Goal: Task Accomplishment & Management: Use online tool/utility

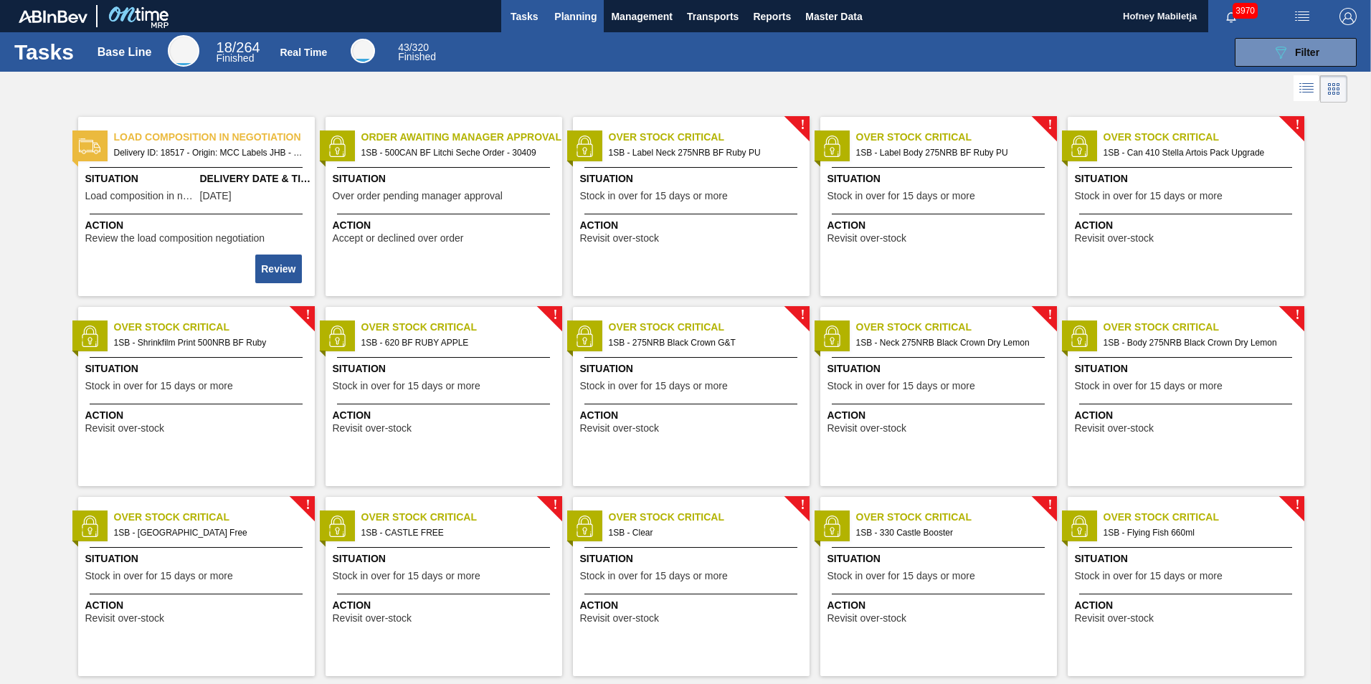
click at [580, 14] on span "Planning" at bounding box center [575, 16] width 42 height 17
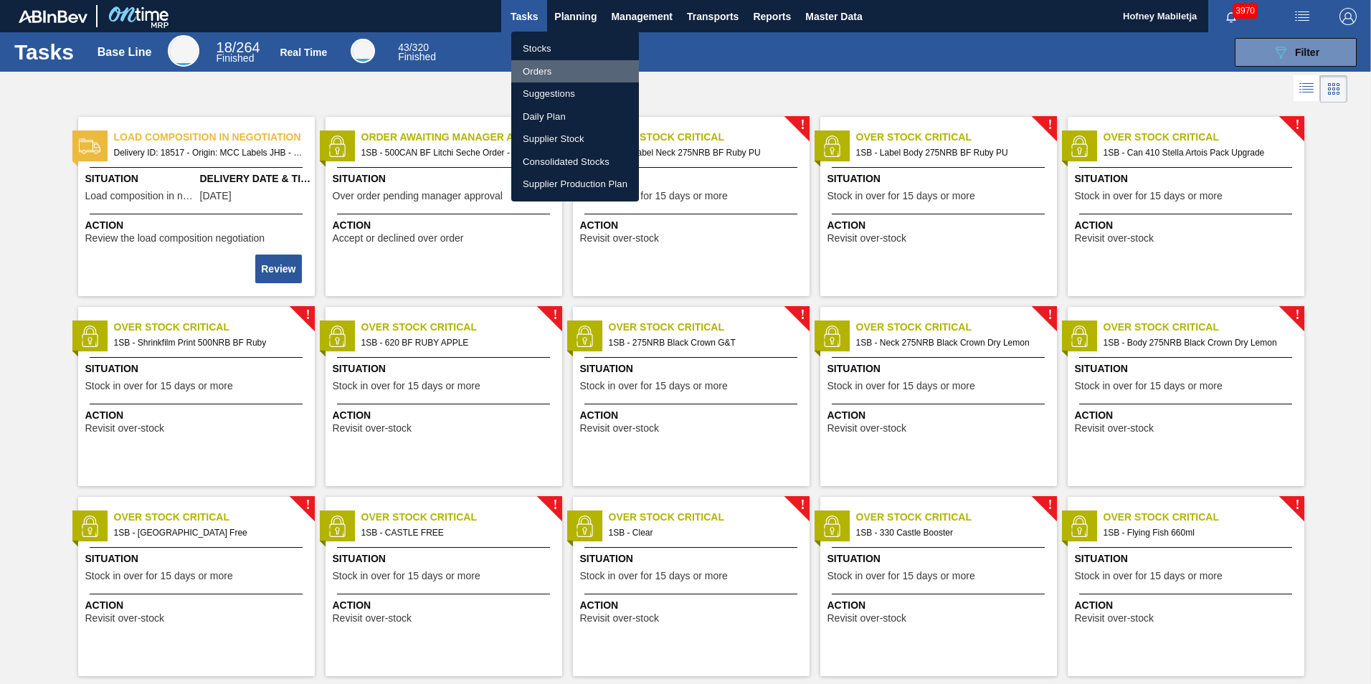
click at [534, 68] on li "Orders" at bounding box center [575, 71] width 128 height 23
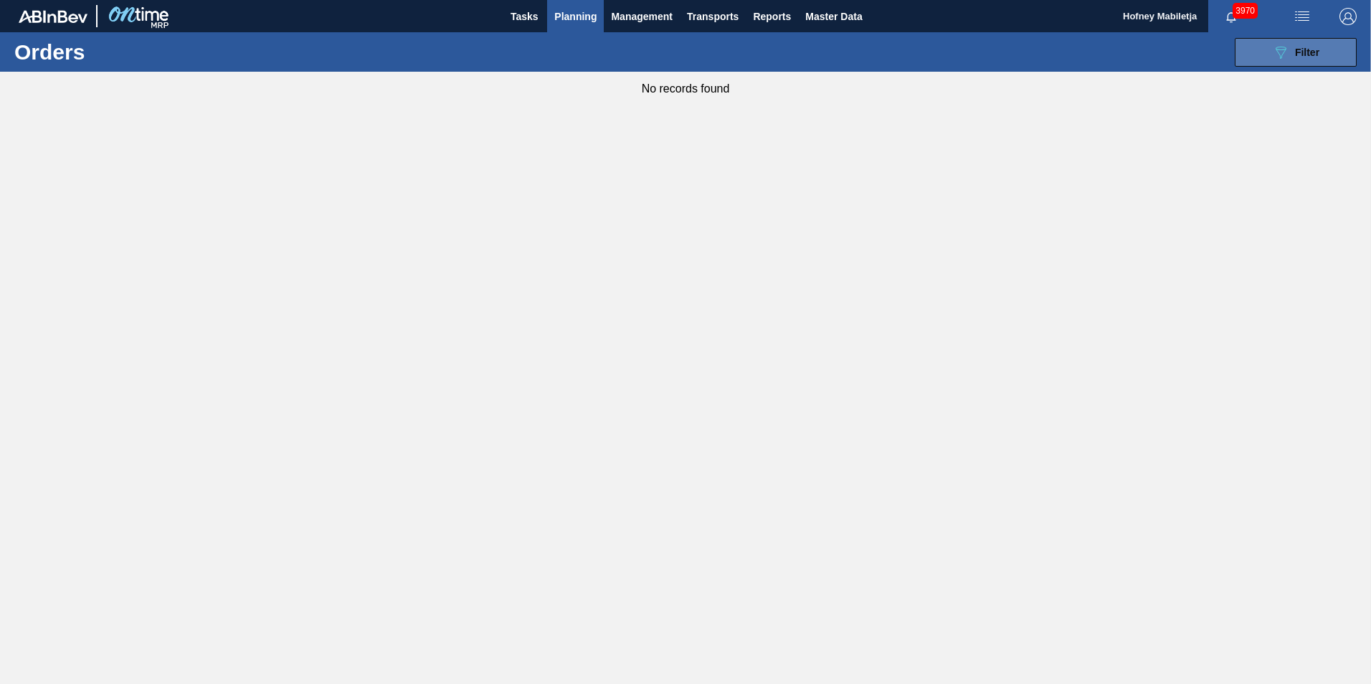
click at [1316, 60] on div "089F7B8B-B2A5-4AFE-B5C0-19BA573D28AC Filter" at bounding box center [1295, 52] width 47 height 17
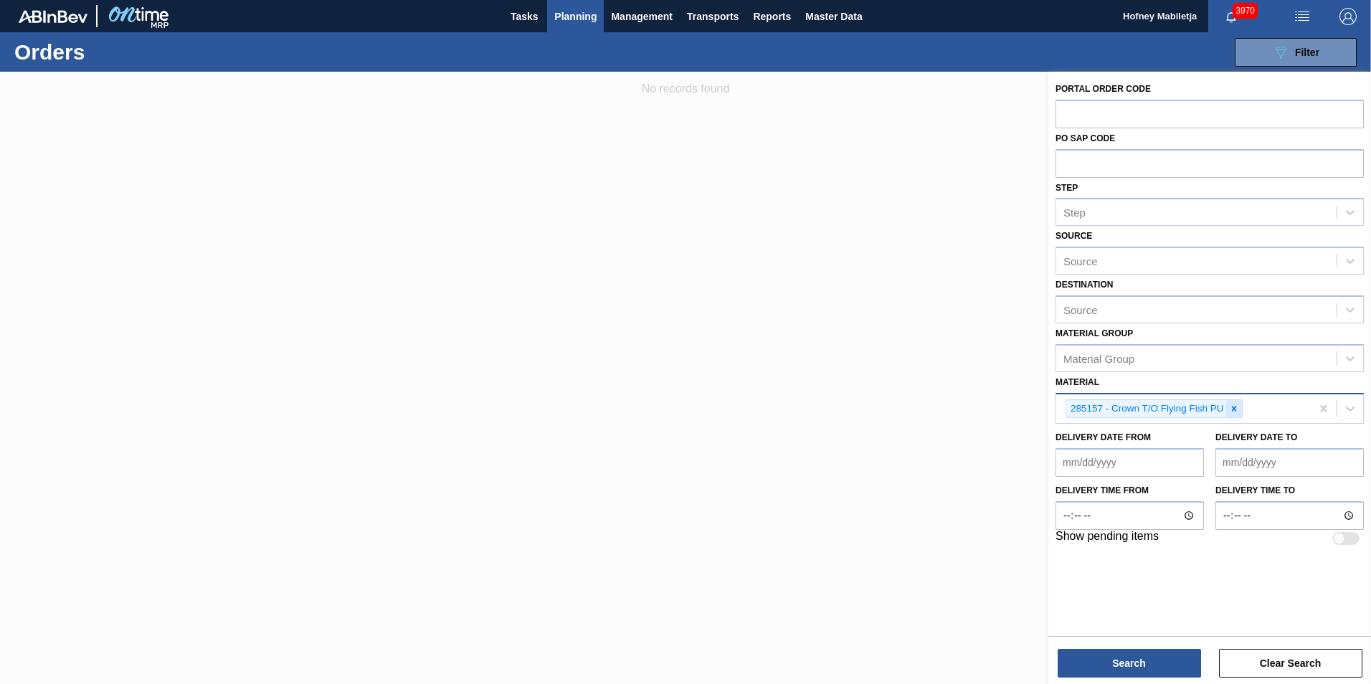
click at [1235, 405] on icon at bounding box center [1234, 409] width 10 height 10
click at [528, 9] on span "Tasks" at bounding box center [525, 16] width 32 height 17
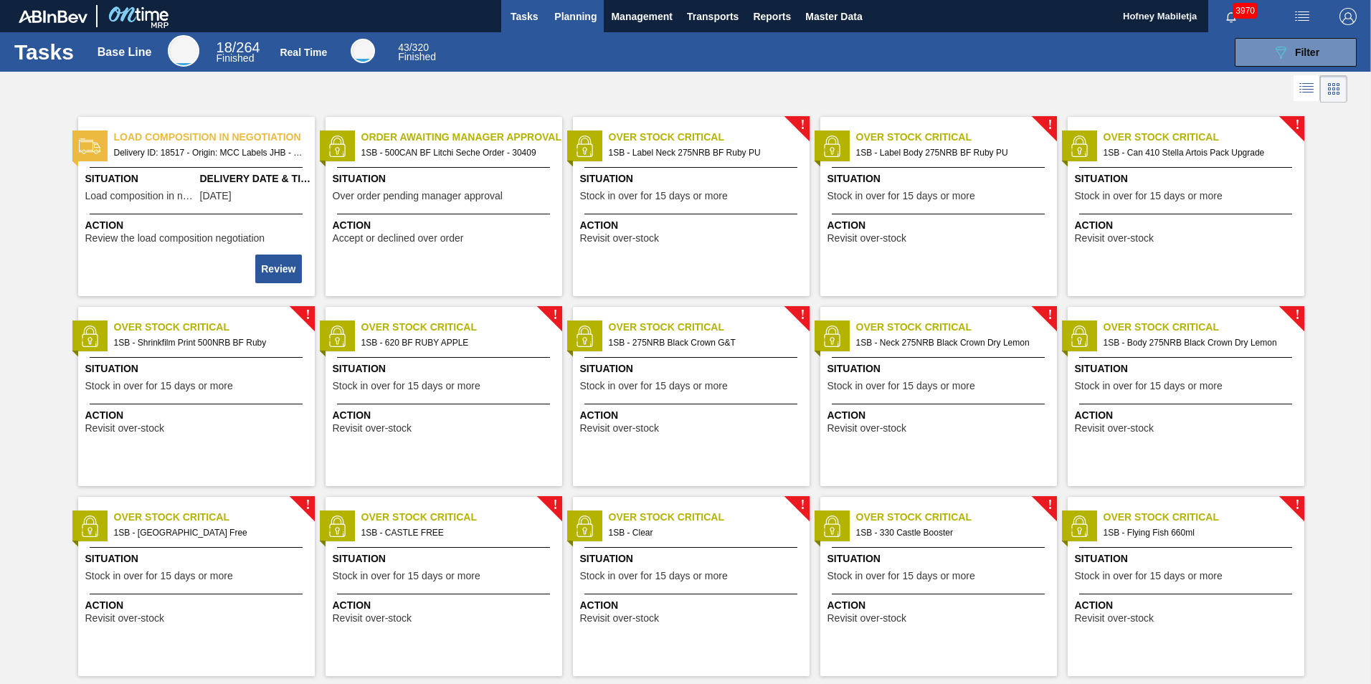
click at [567, 19] on span "Planning" at bounding box center [575, 16] width 42 height 17
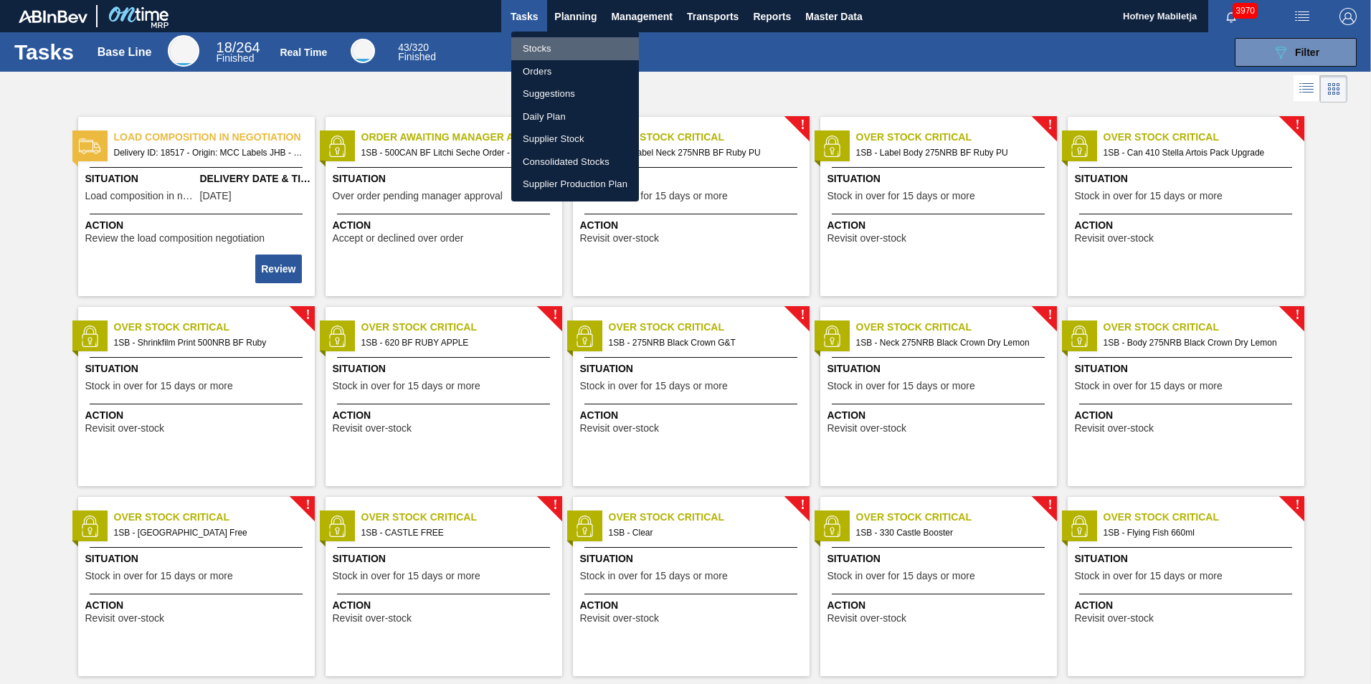
click at [546, 49] on li "Stocks" at bounding box center [575, 48] width 128 height 23
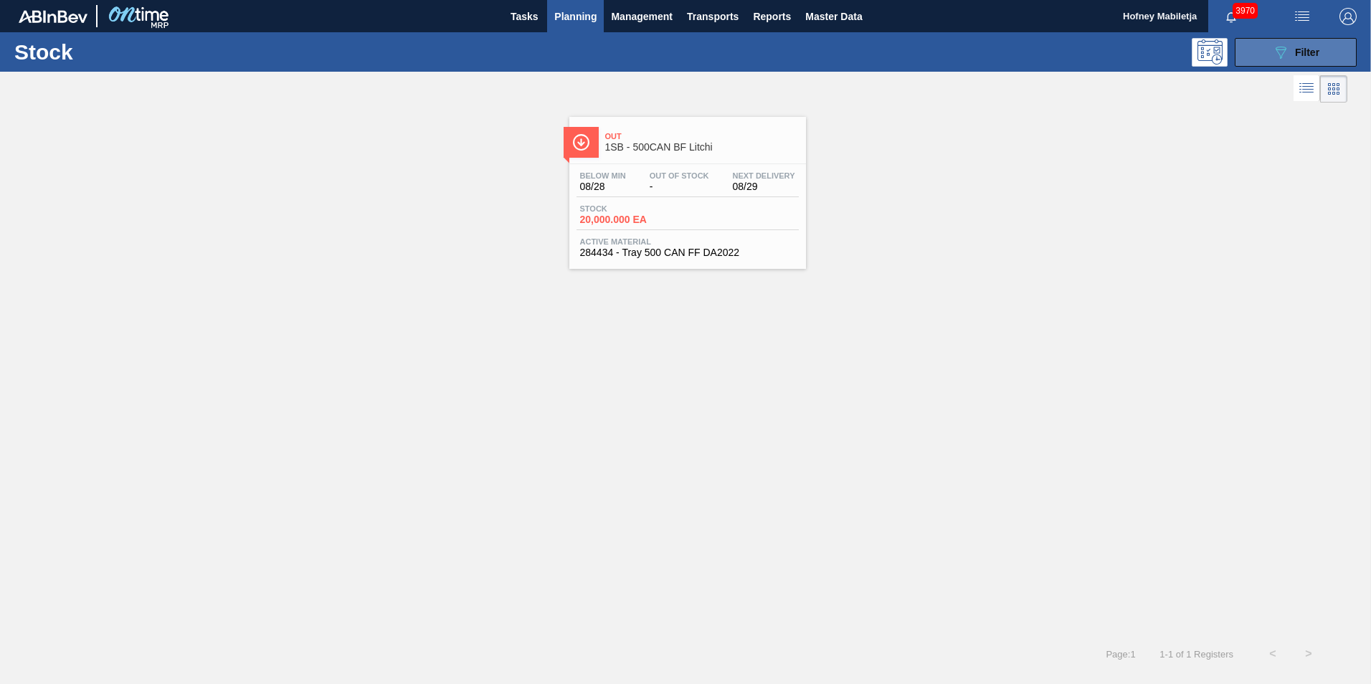
click at [1309, 52] on span "Filter" at bounding box center [1307, 52] width 24 height 11
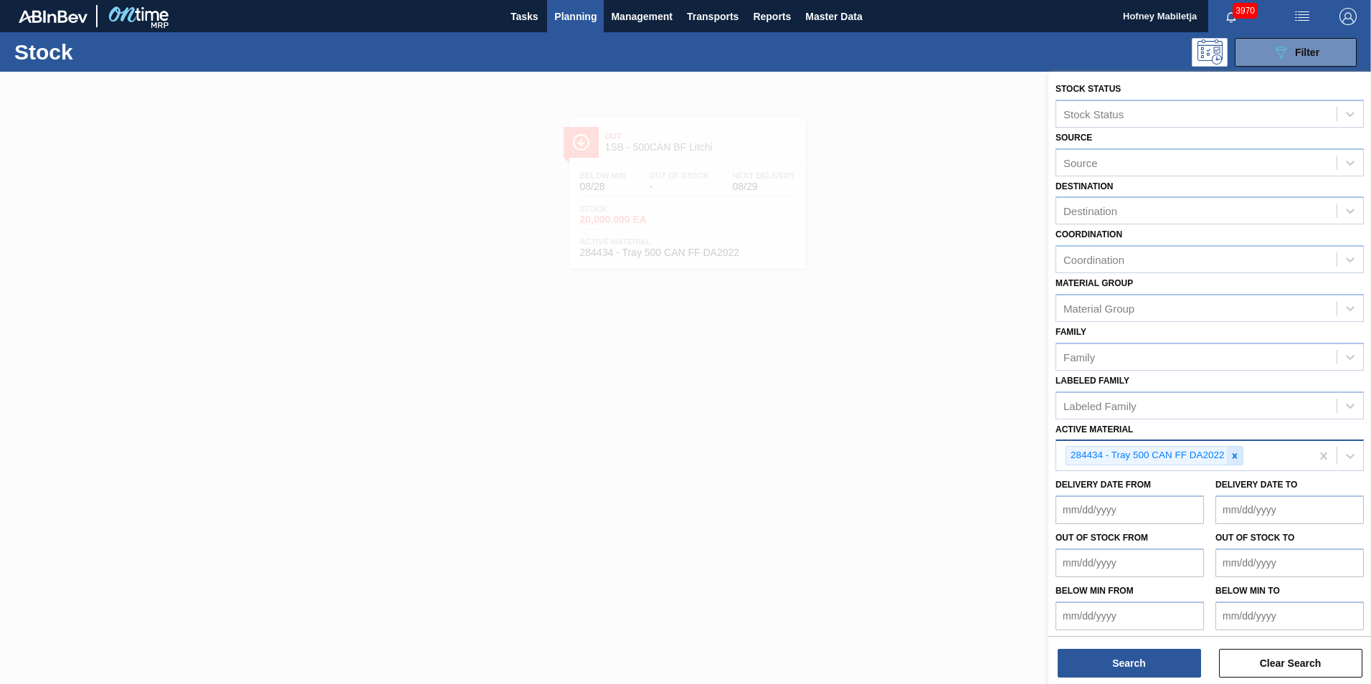
click at [1235, 454] on icon at bounding box center [1235, 456] width 10 height 10
paste Material "284434"
type Material "284434"
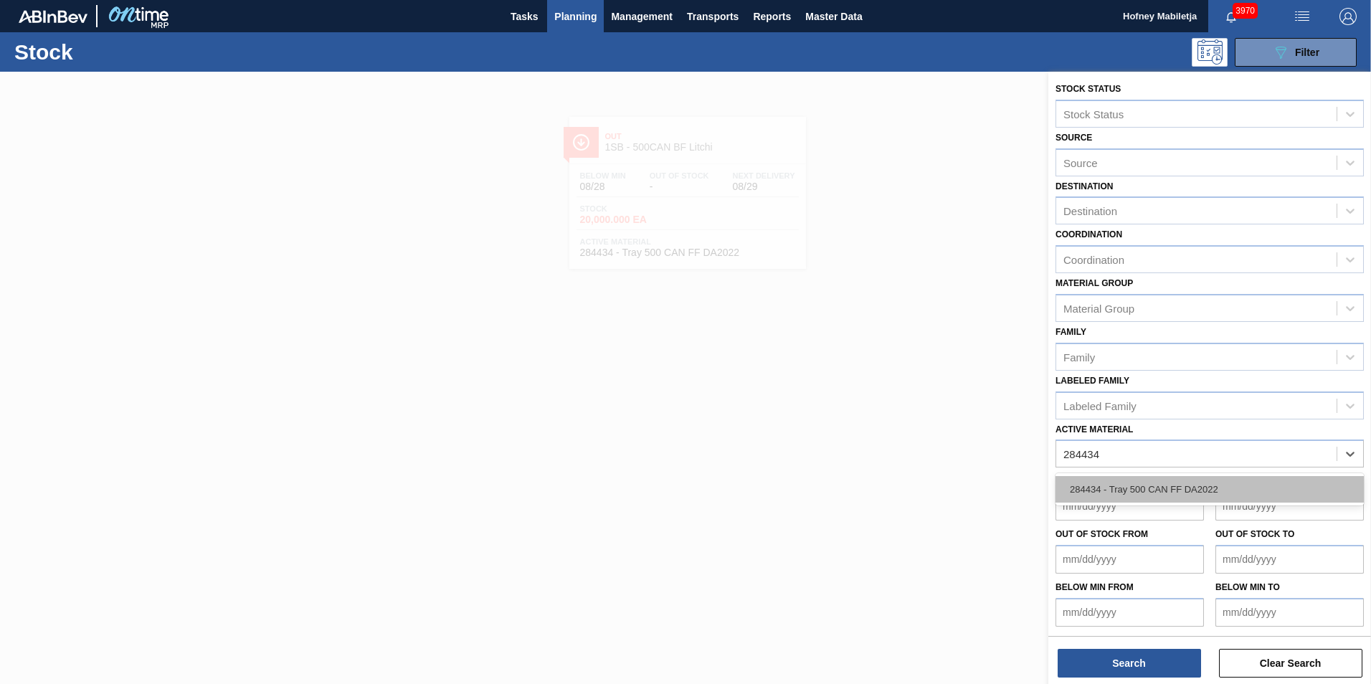
click at [1184, 483] on div "284434 - Tray 500 CAN FF DA2022" at bounding box center [1210, 489] width 308 height 27
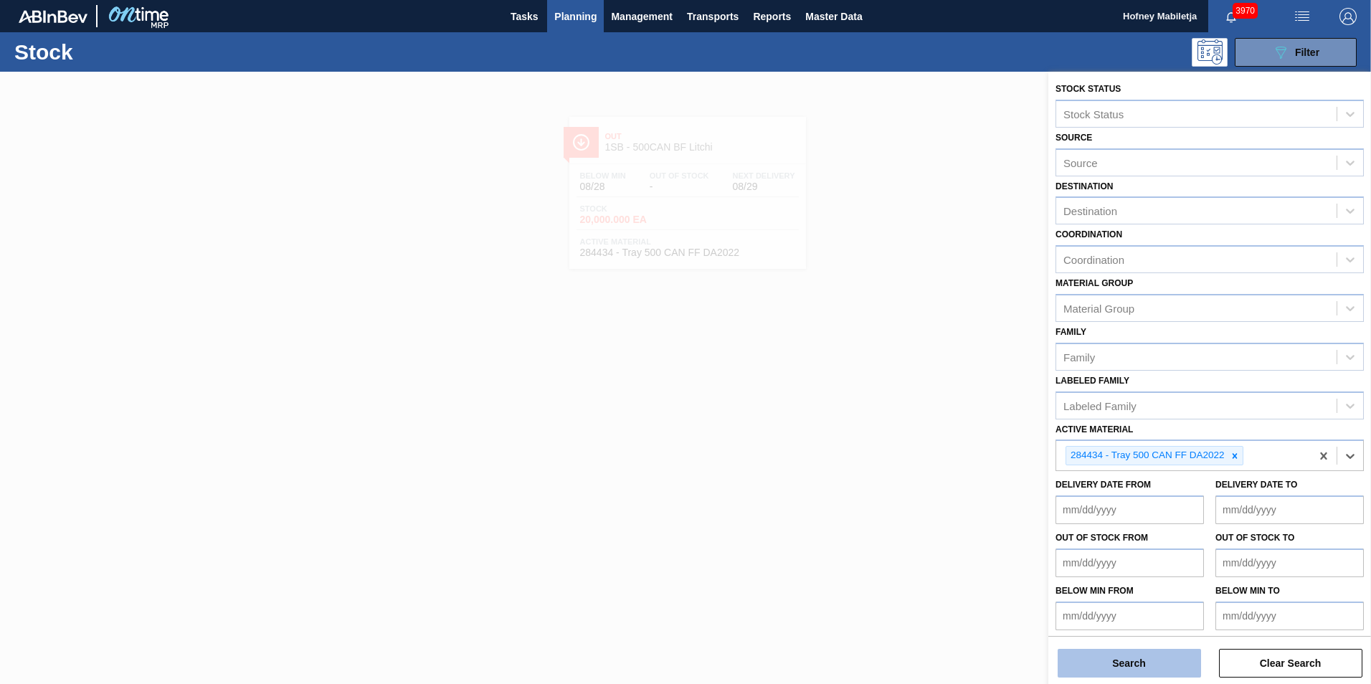
click at [1166, 663] on button "Search" at bounding box center [1129, 663] width 143 height 29
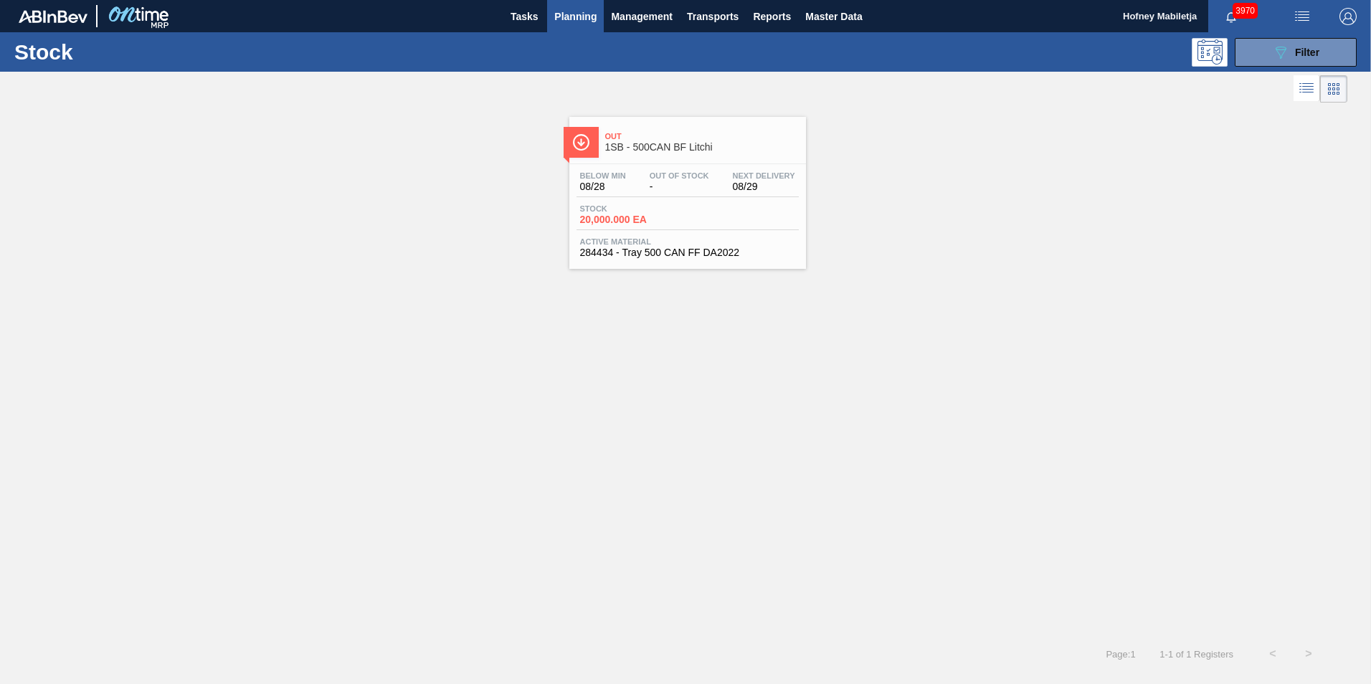
click at [694, 230] on div "Below Min 08/28 Out Of Stock - Next Delivery 08/29 Stock 20,000.000 EA Active M…" at bounding box center [688, 213] width 237 height 98
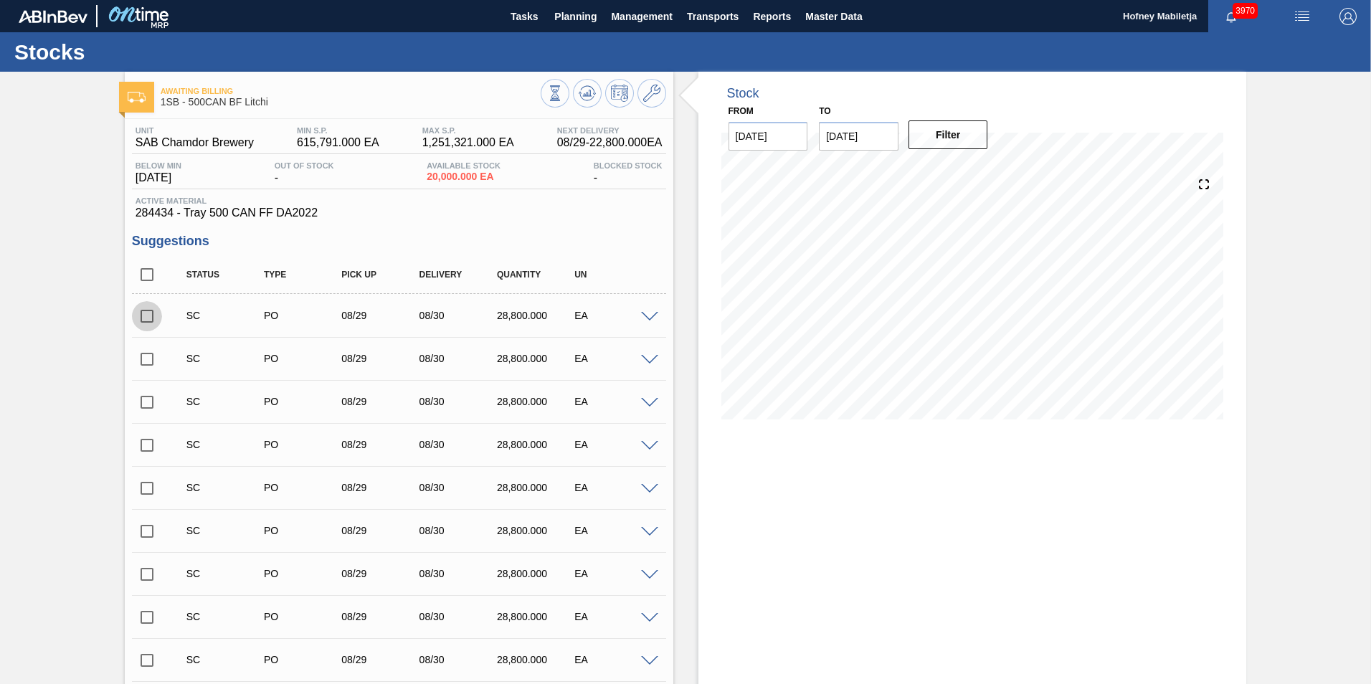
click at [143, 316] on input "checkbox" at bounding box center [147, 316] width 30 height 30
click at [146, 312] on input "checkbox" at bounding box center [147, 316] width 30 height 30
checkbox input "false"
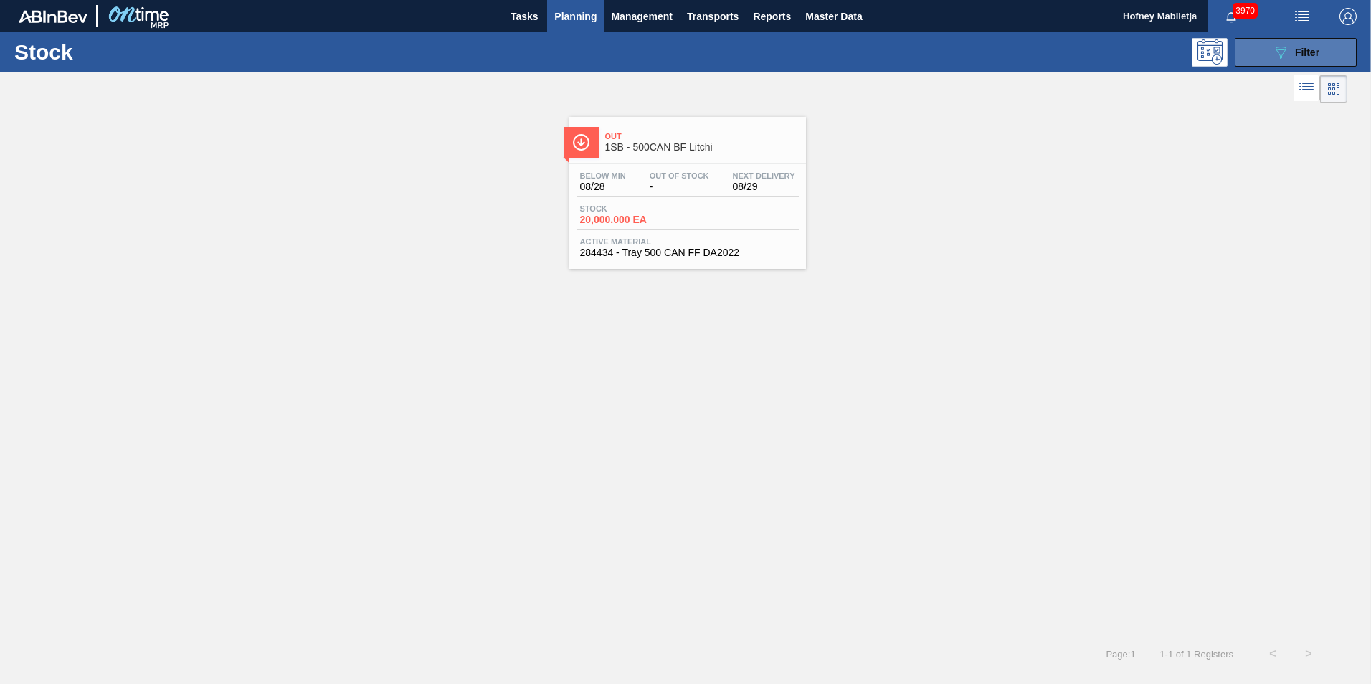
click at [1298, 48] on span "Filter" at bounding box center [1307, 52] width 24 height 11
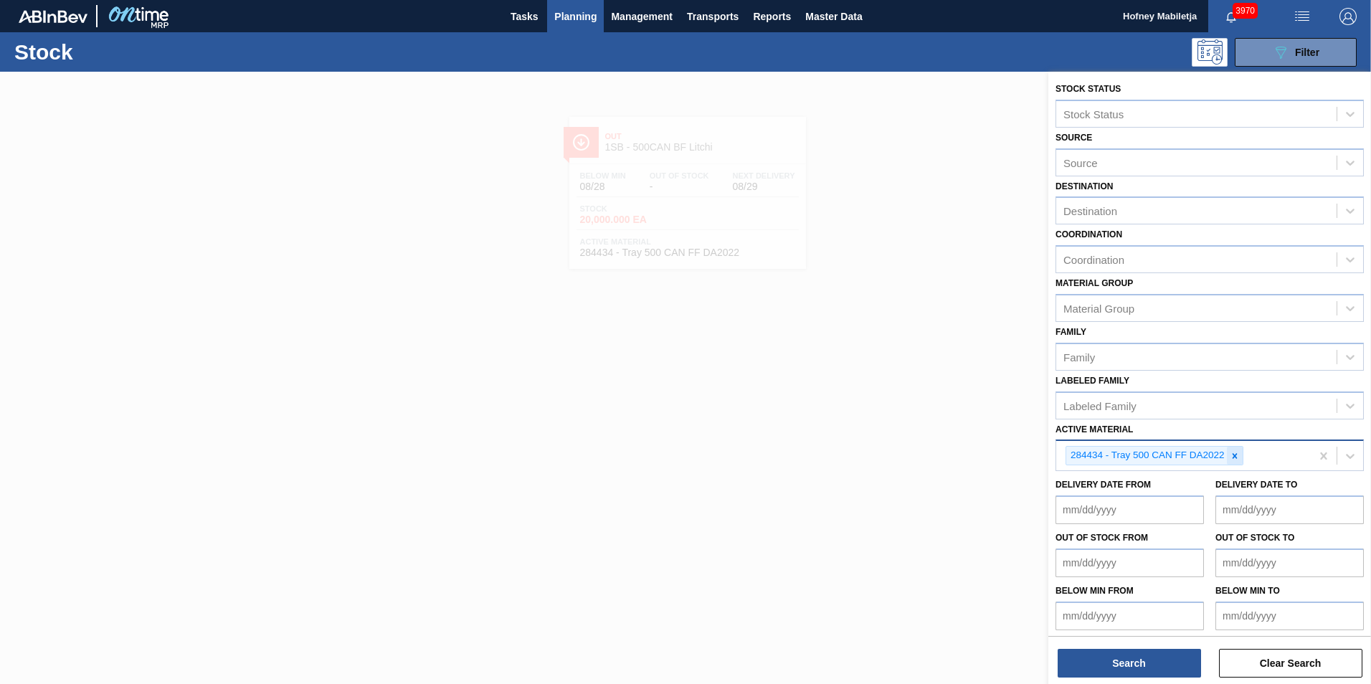
click at [1239, 456] on icon at bounding box center [1235, 456] width 10 height 10
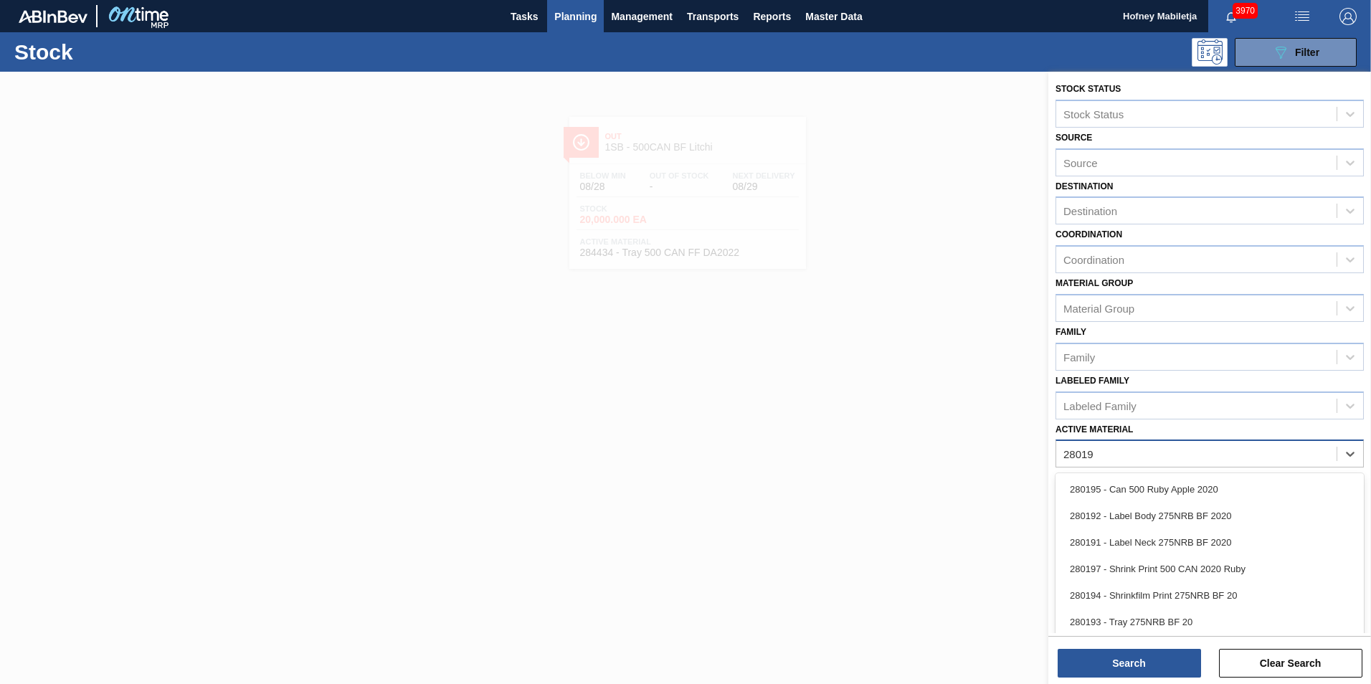
type Material "280193"
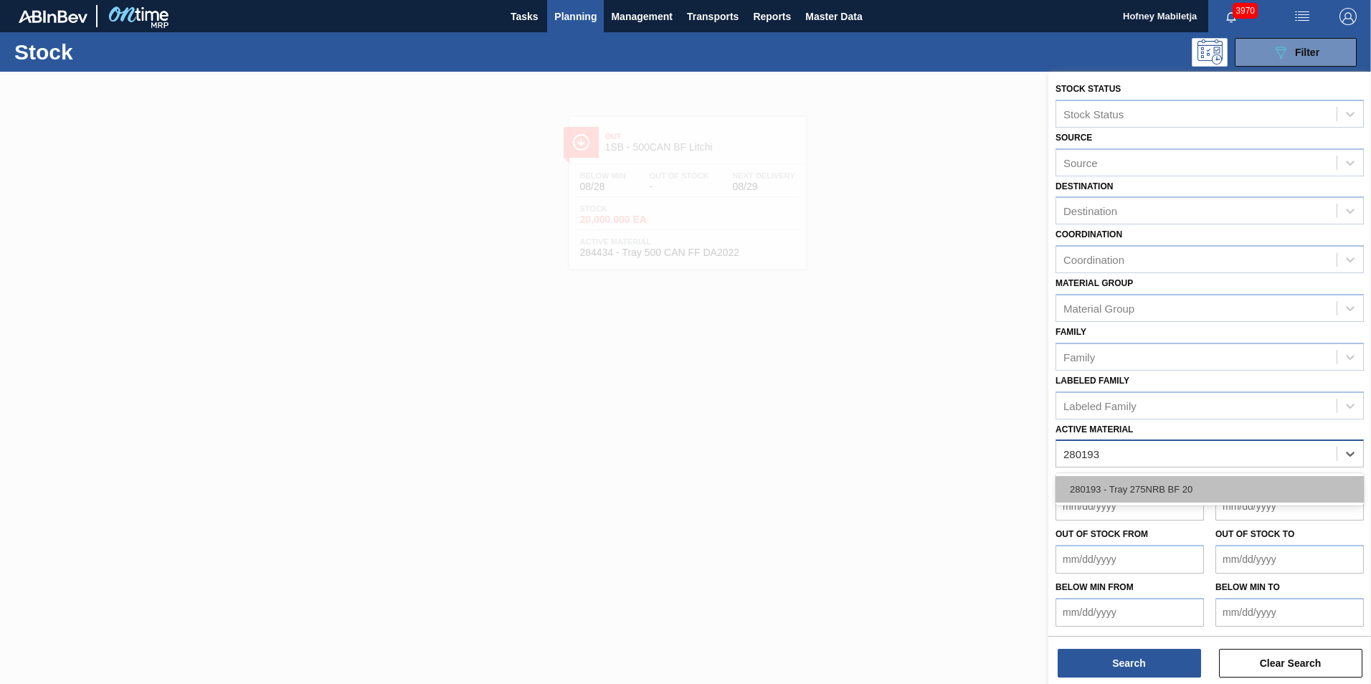
click at [1193, 487] on div "280193 - Tray 275NRB BF 20" at bounding box center [1210, 489] width 308 height 27
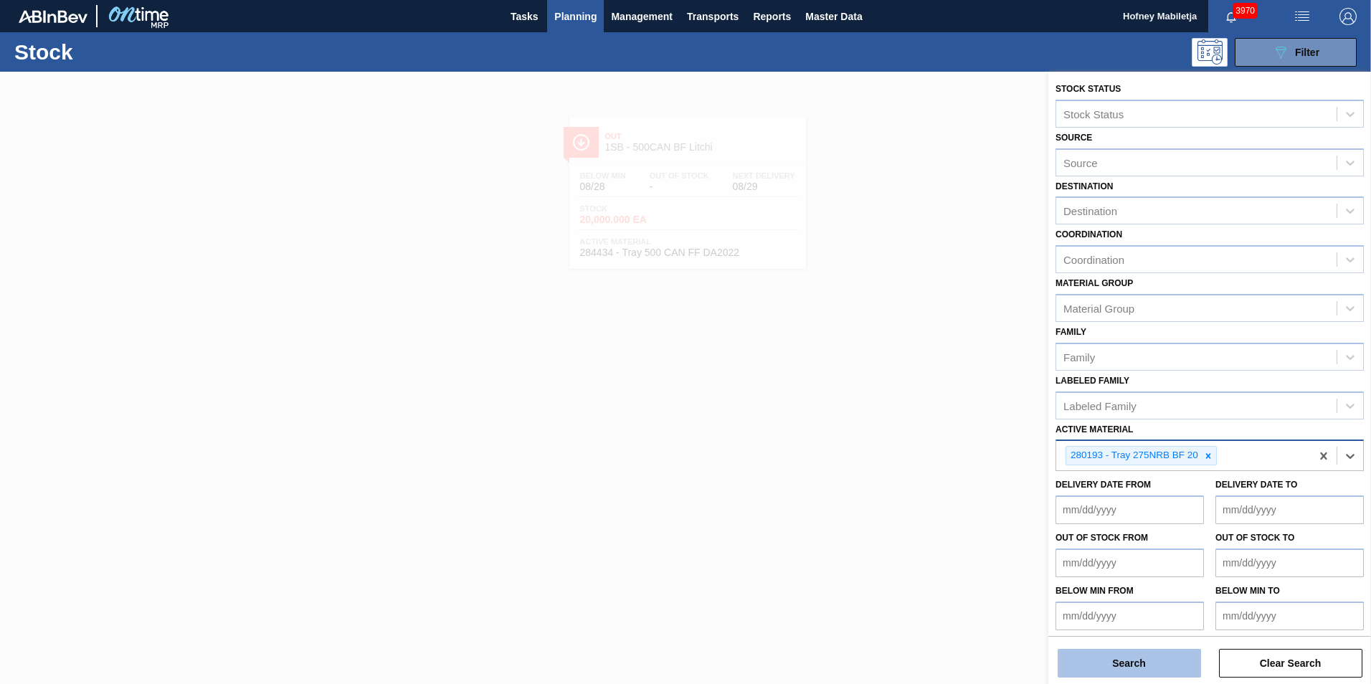
click at [1130, 662] on button "Search" at bounding box center [1129, 663] width 143 height 29
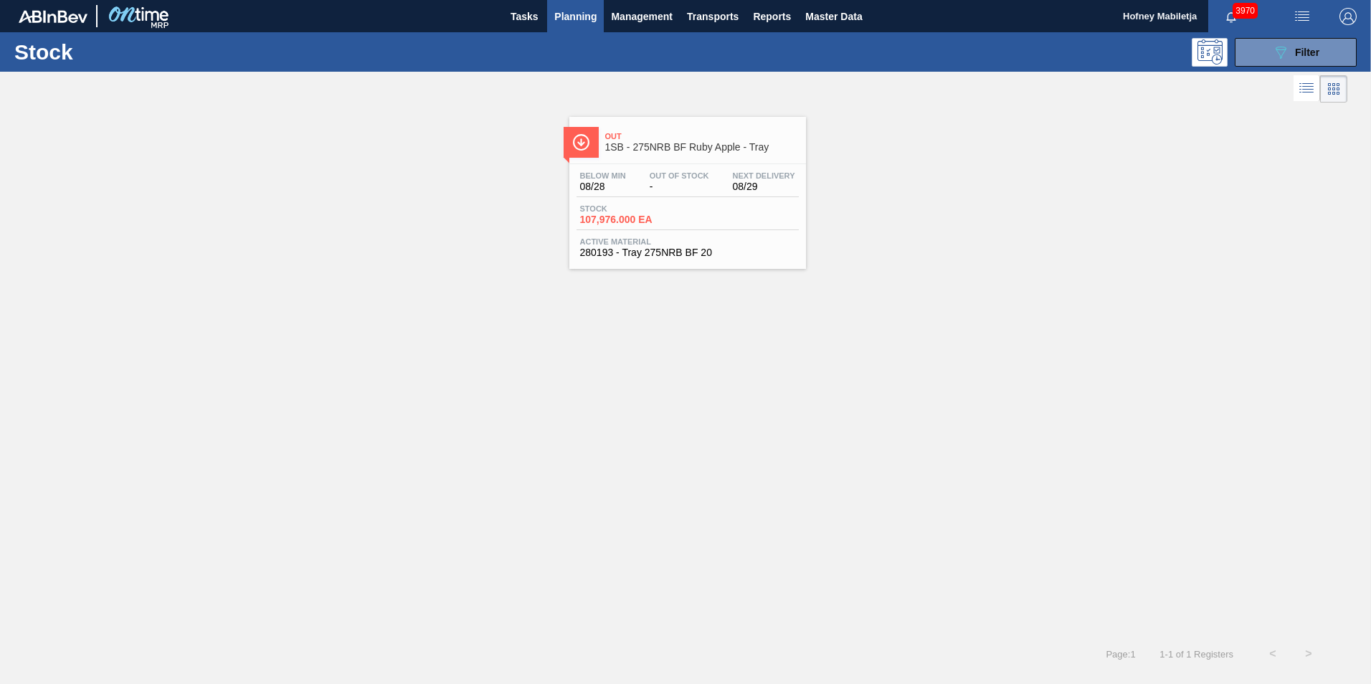
click at [669, 201] on div "Below Min 08/28 Out Of Stock - Next Delivery 08/29 Stock 107,976.000 EA Active …" at bounding box center [688, 213] width 237 height 98
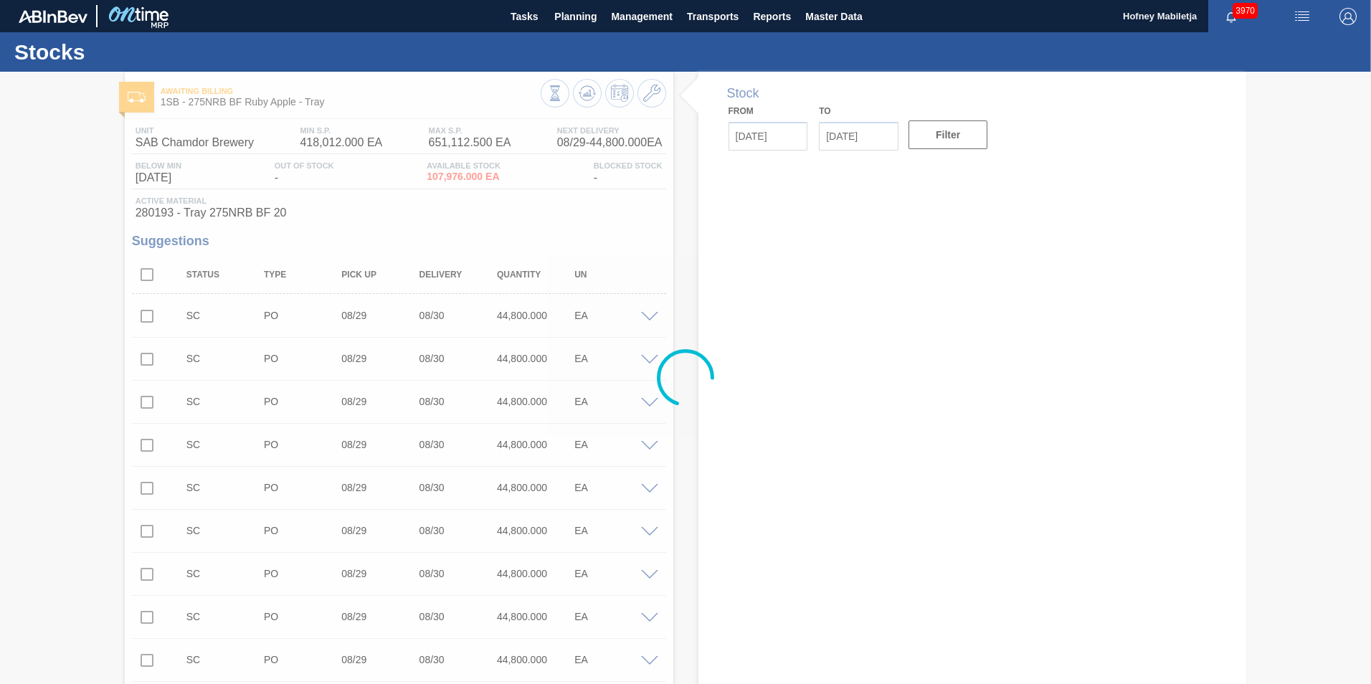
type input "[DATE]"
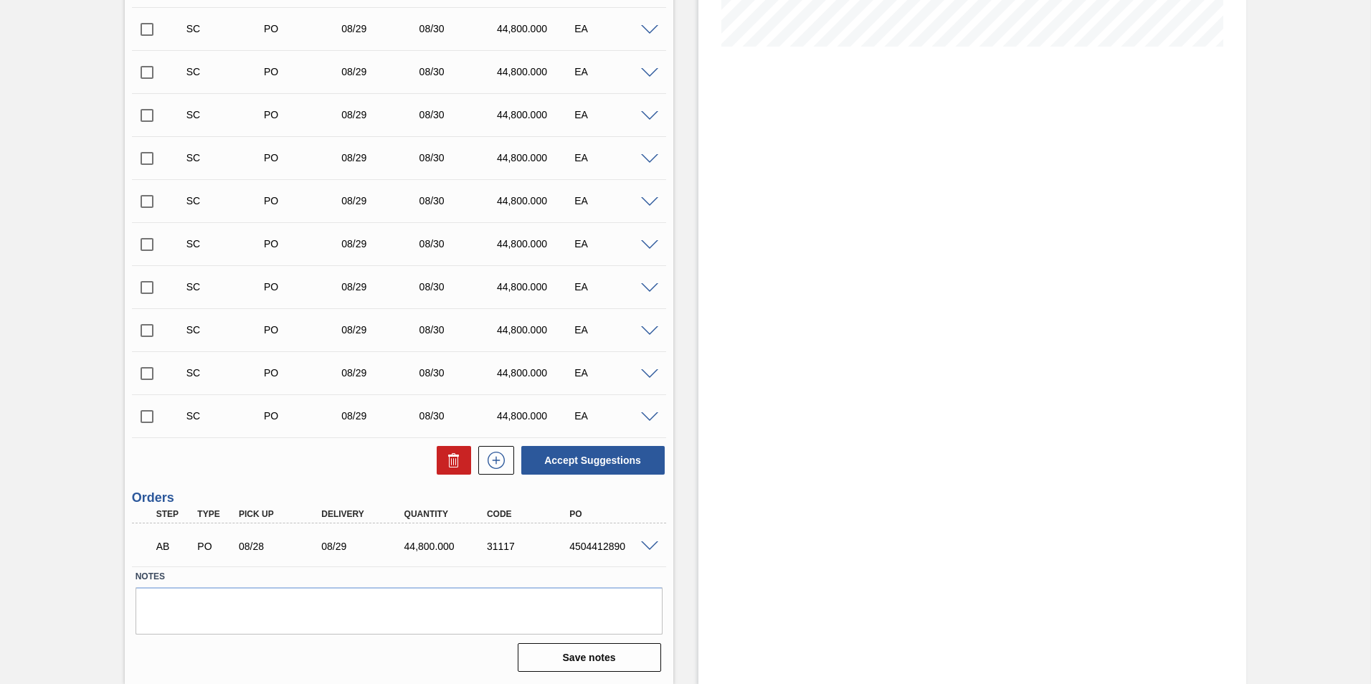
scroll to position [14, 0]
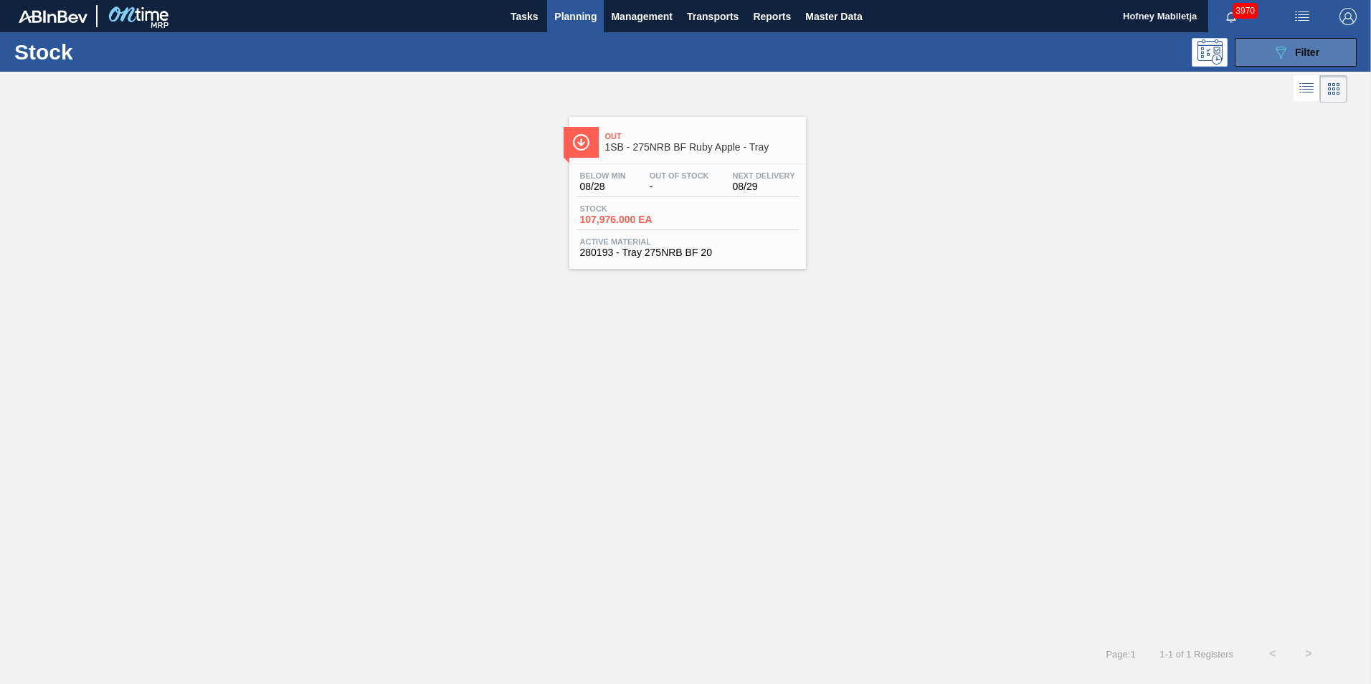
click at [1303, 53] on span "Filter" at bounding box center [1307, 52] width 24 height 11
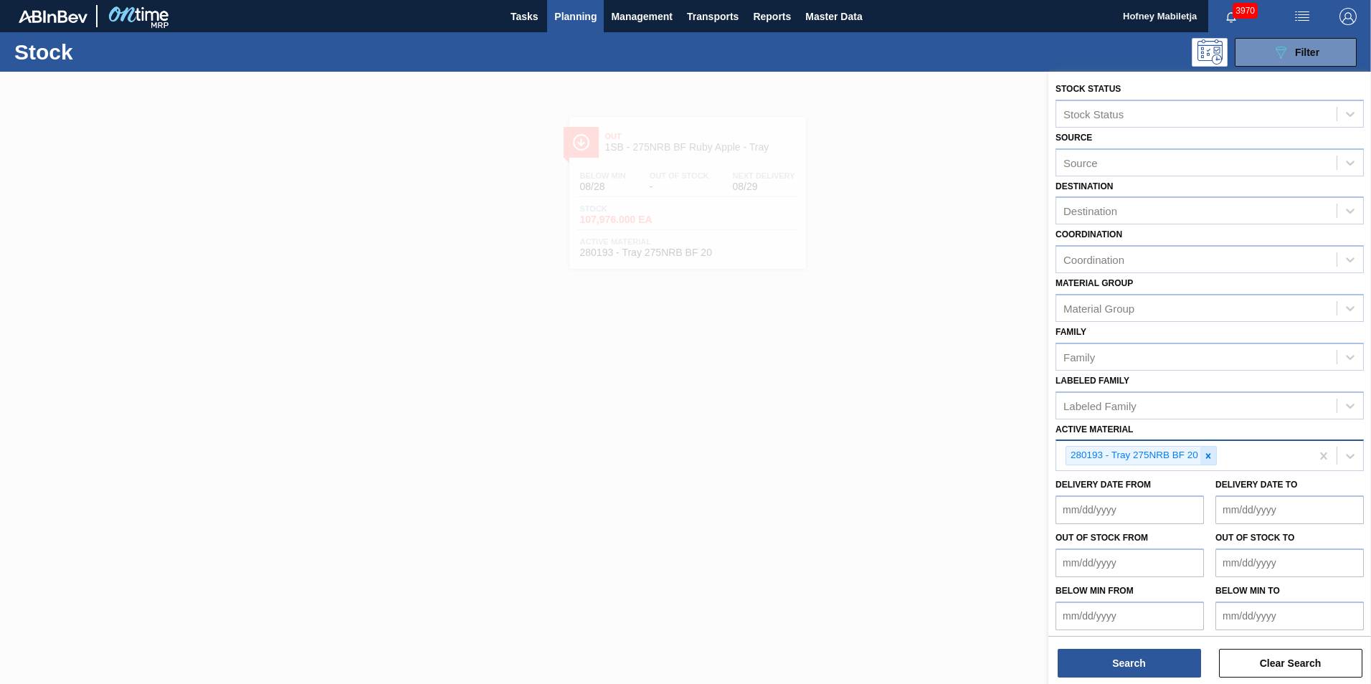
click at [1213, 461] on icon at bounding box center [1209, 456] width 10 height 10
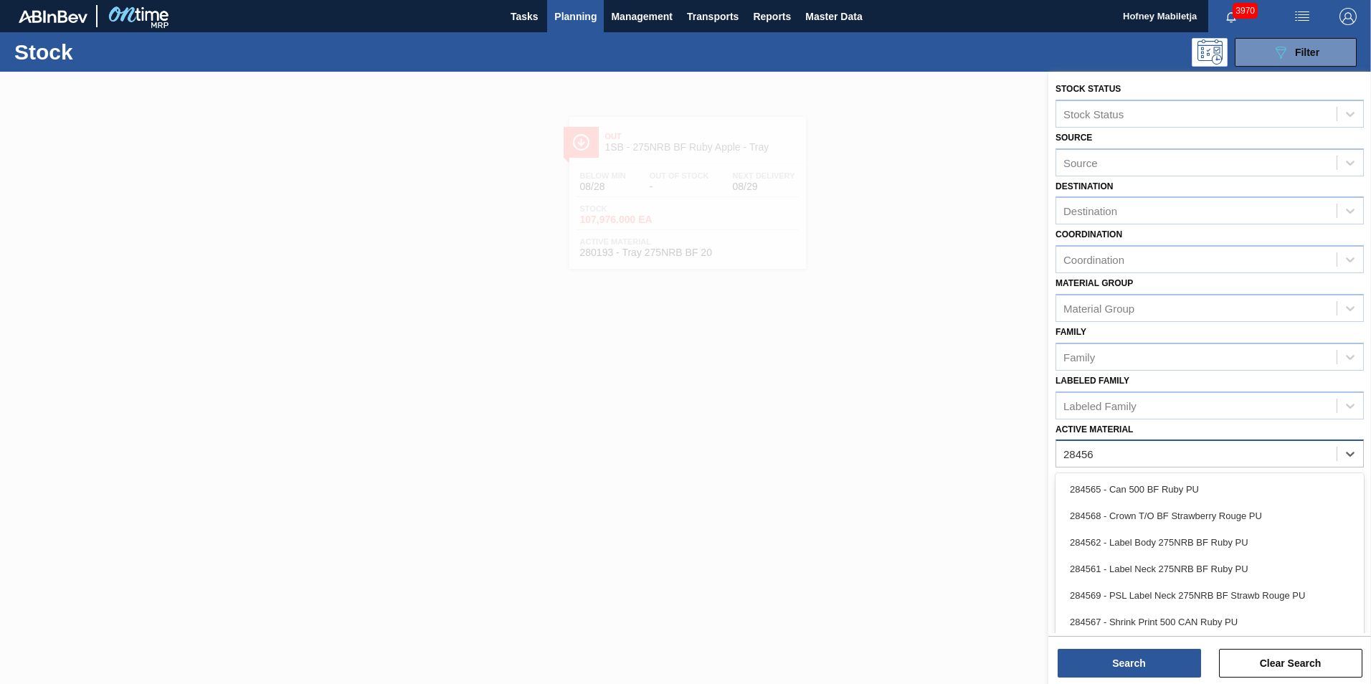
type Material "284567"
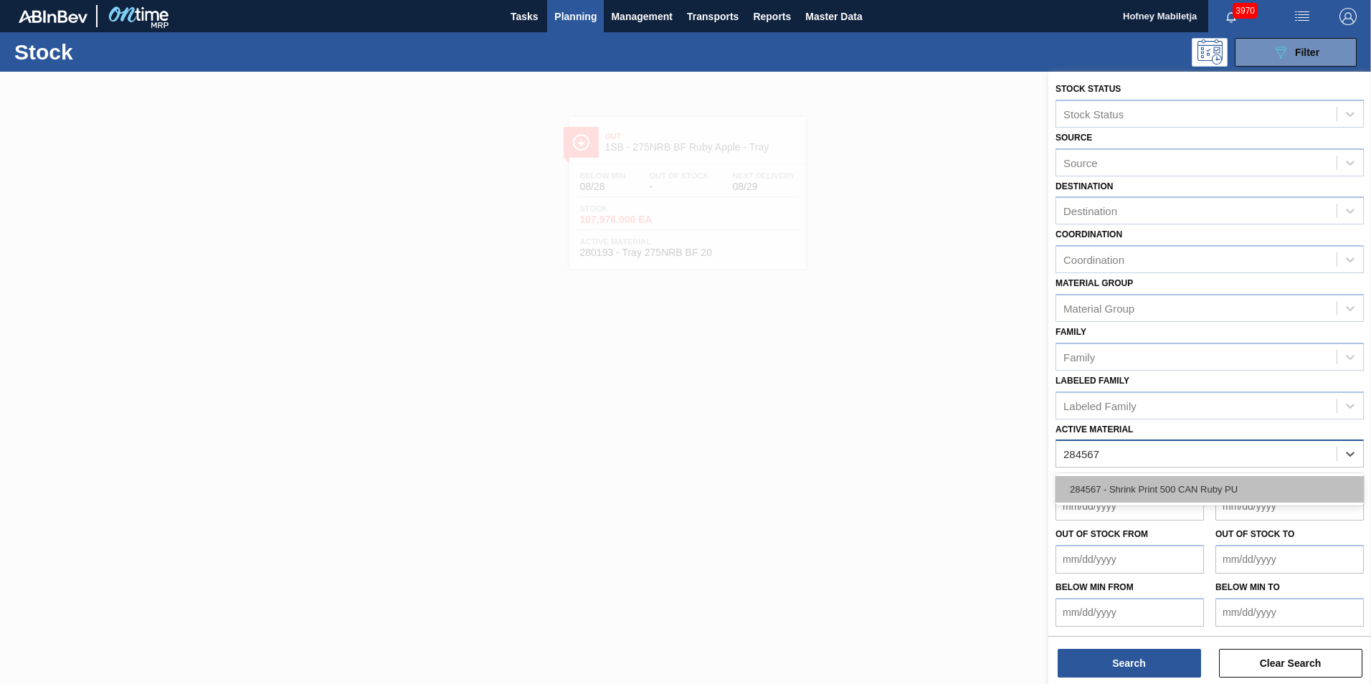
click at [1170, 480] on div "284567 - Shrink Print 500 CAN Ruby PU" at bounding box center [1210, 489] width 308 height 27
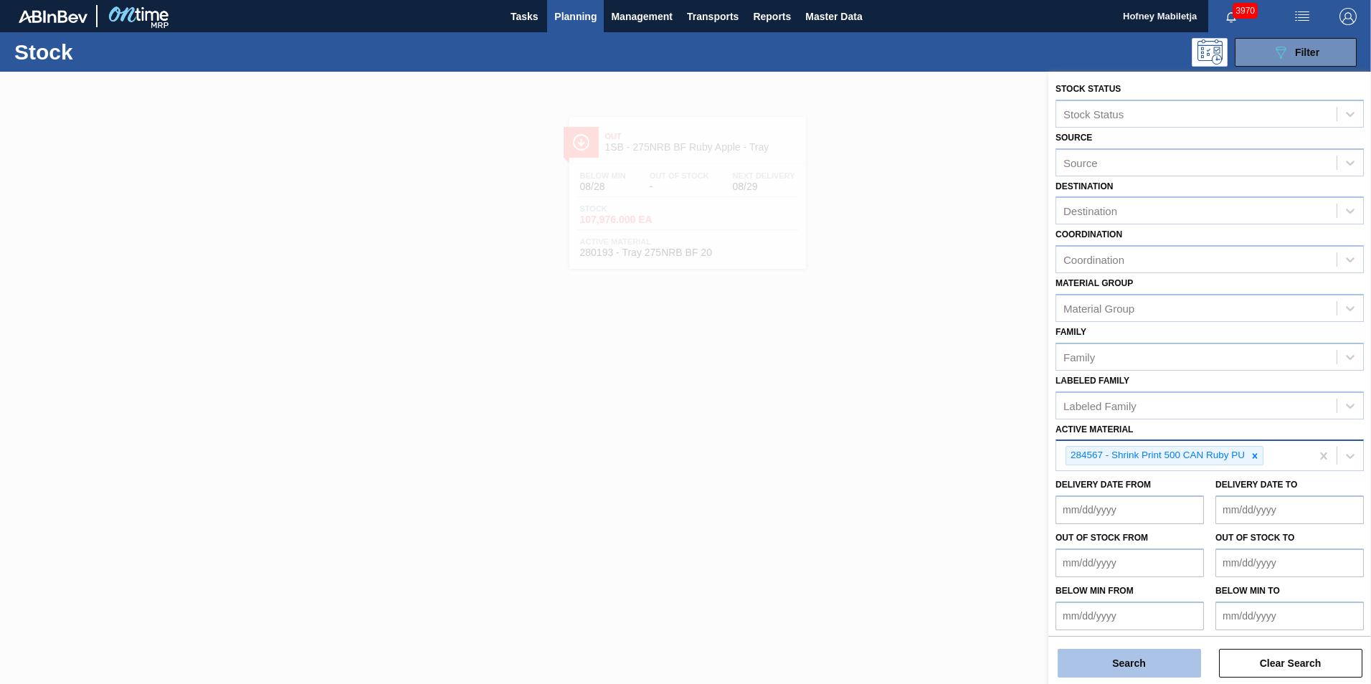
click at [1141, 663] on button "Search" at bounding box center [1129, 663] width 143 height 29
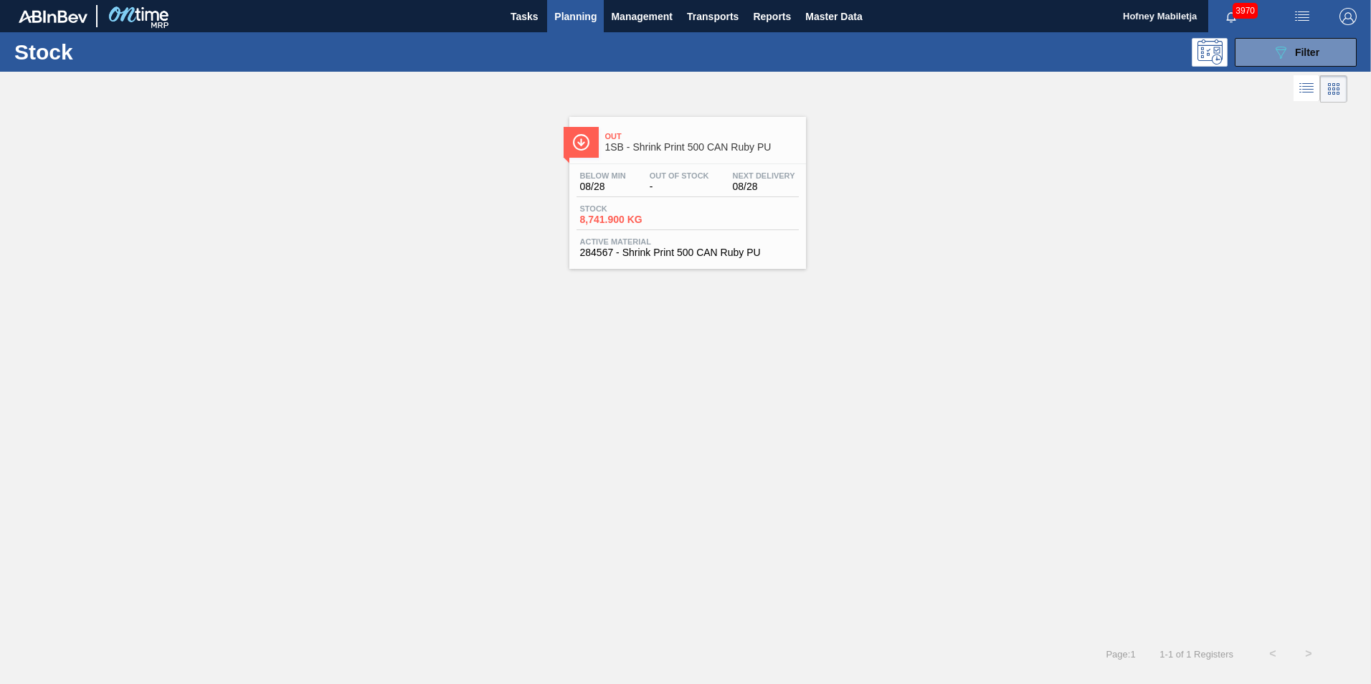
click at [676, 186] on span "-" at bounding box center [680, 186] width 60 height 11
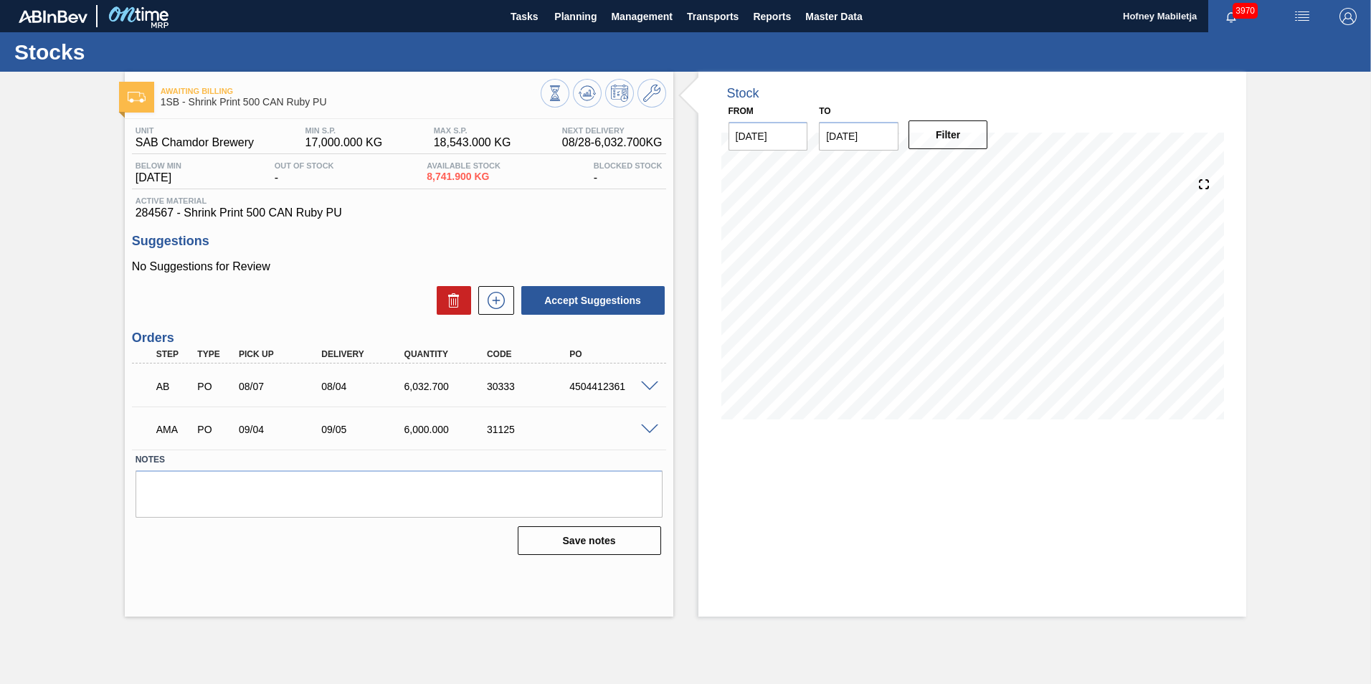
click at [648, 428] on span at bounding box center [649, 430] width 17 height 11
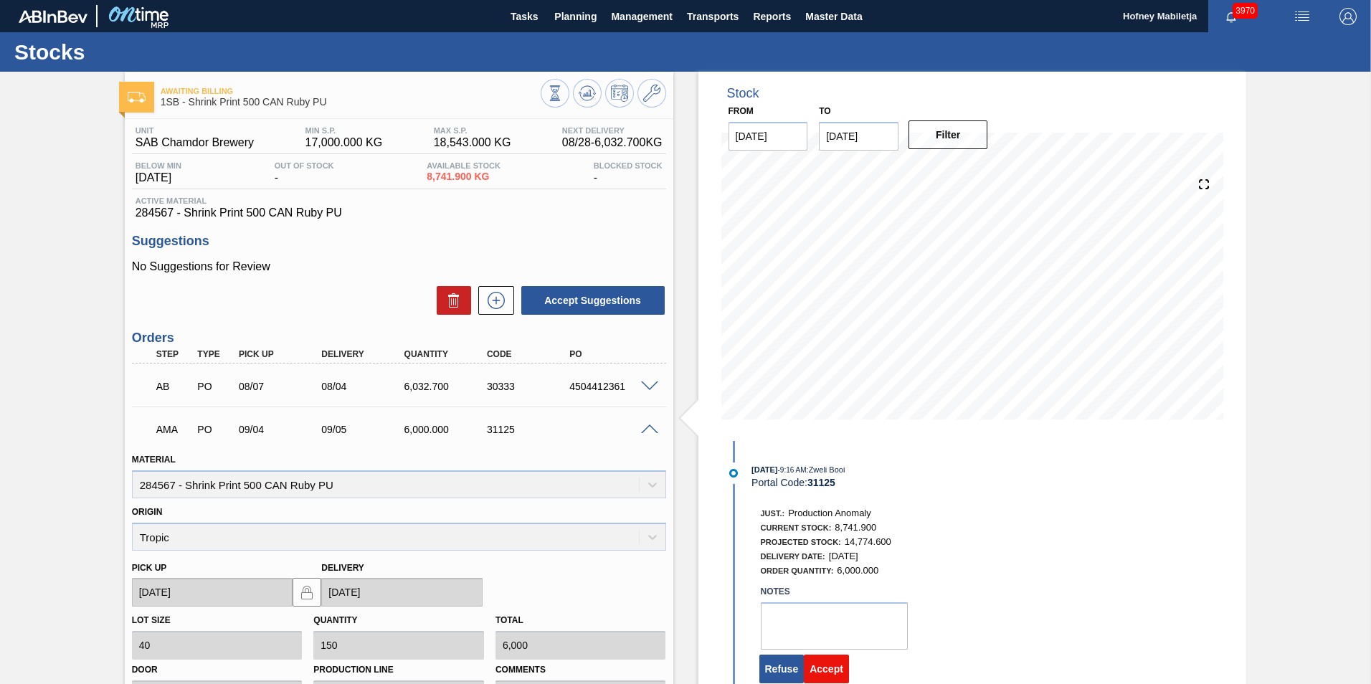
click at [833, 670] on button "Accept" at bounding box center [826, 669] width 45 height 29
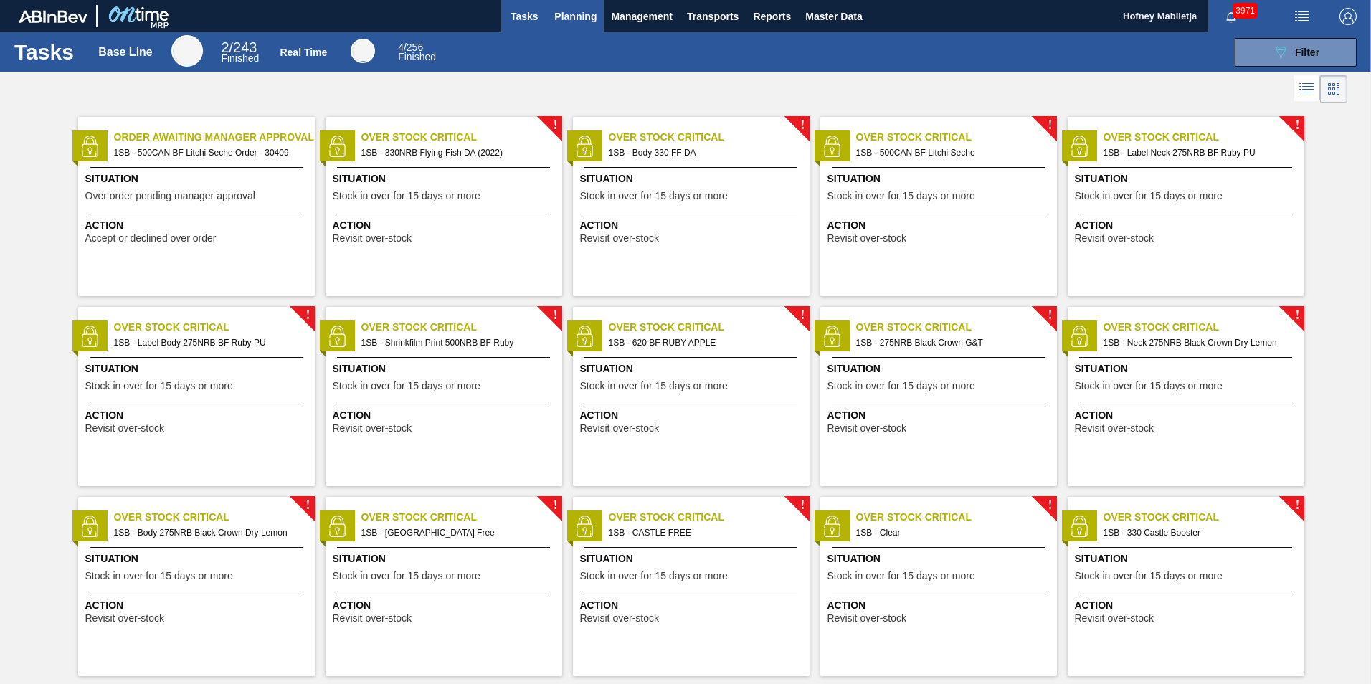
click at [587, 21] on span "Planning" at bounding box center [575, 16] width 42 height 17
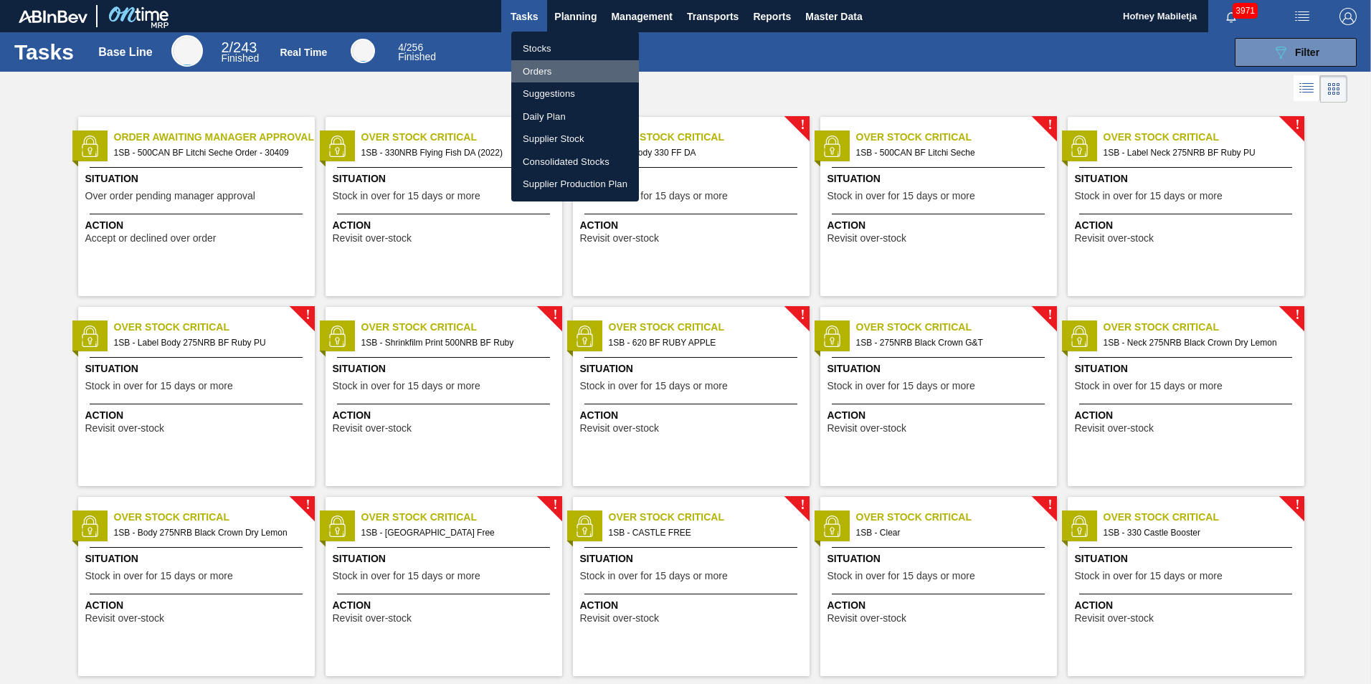
click at [537, 72] on li "Orders" at bounding box center [575, 71] width 128 height 23
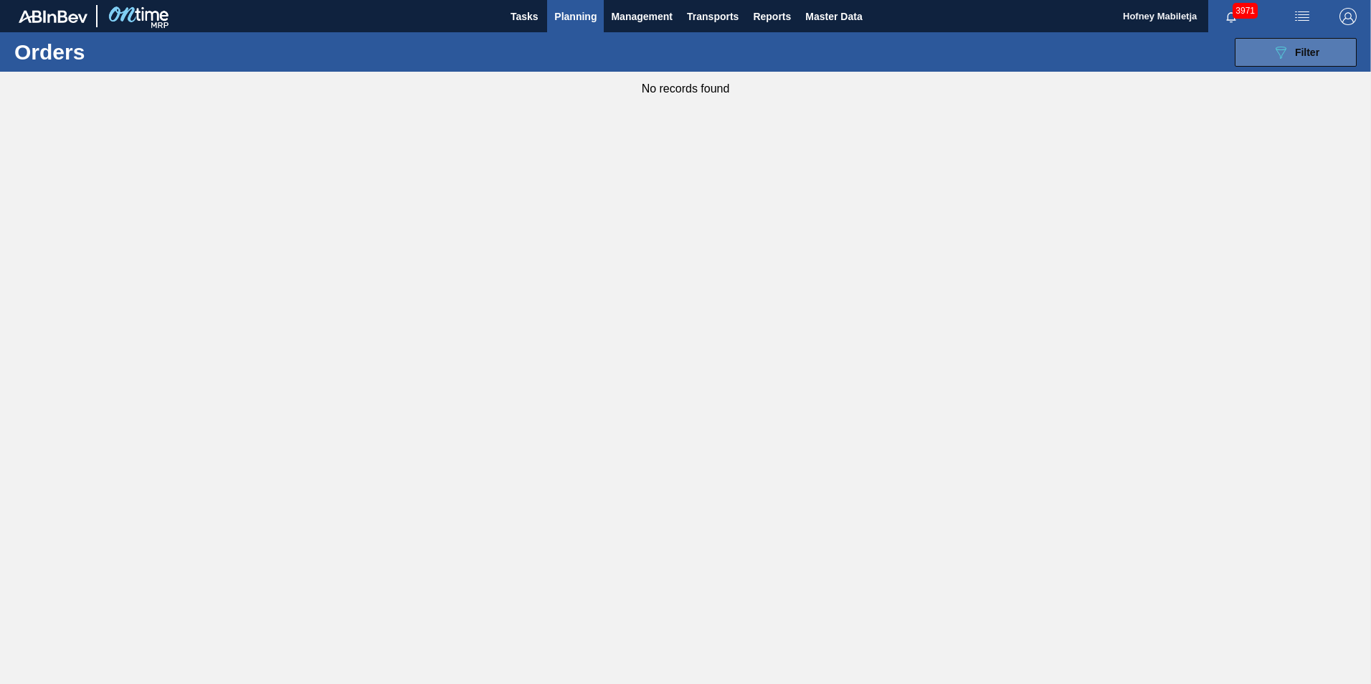
click at [1298, 47] on span "Filter" at bounding box center [1307, 52] width 24 height 11
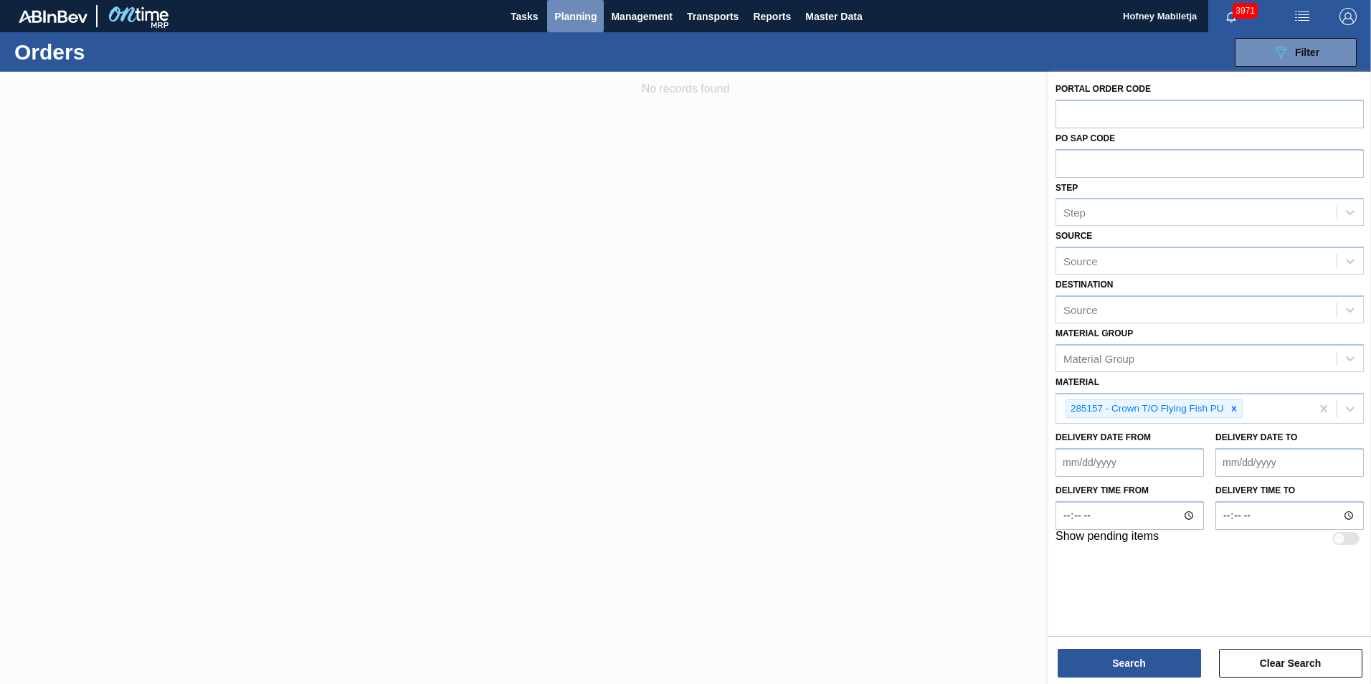
click at [571, 17] on span "Planning" at bounding box center [575, 16] width 42 height 17
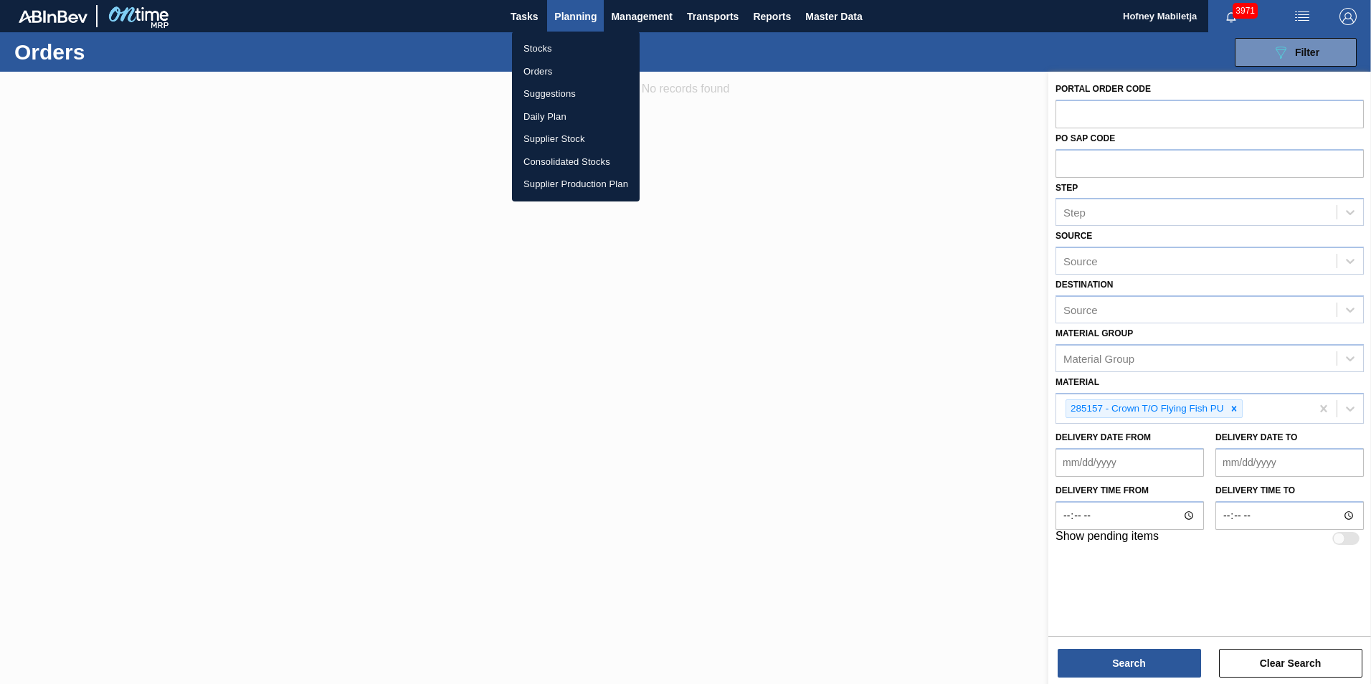
click at [544, 49] on li "Stocks" at bounding box center [576, 48] width 128 height 23
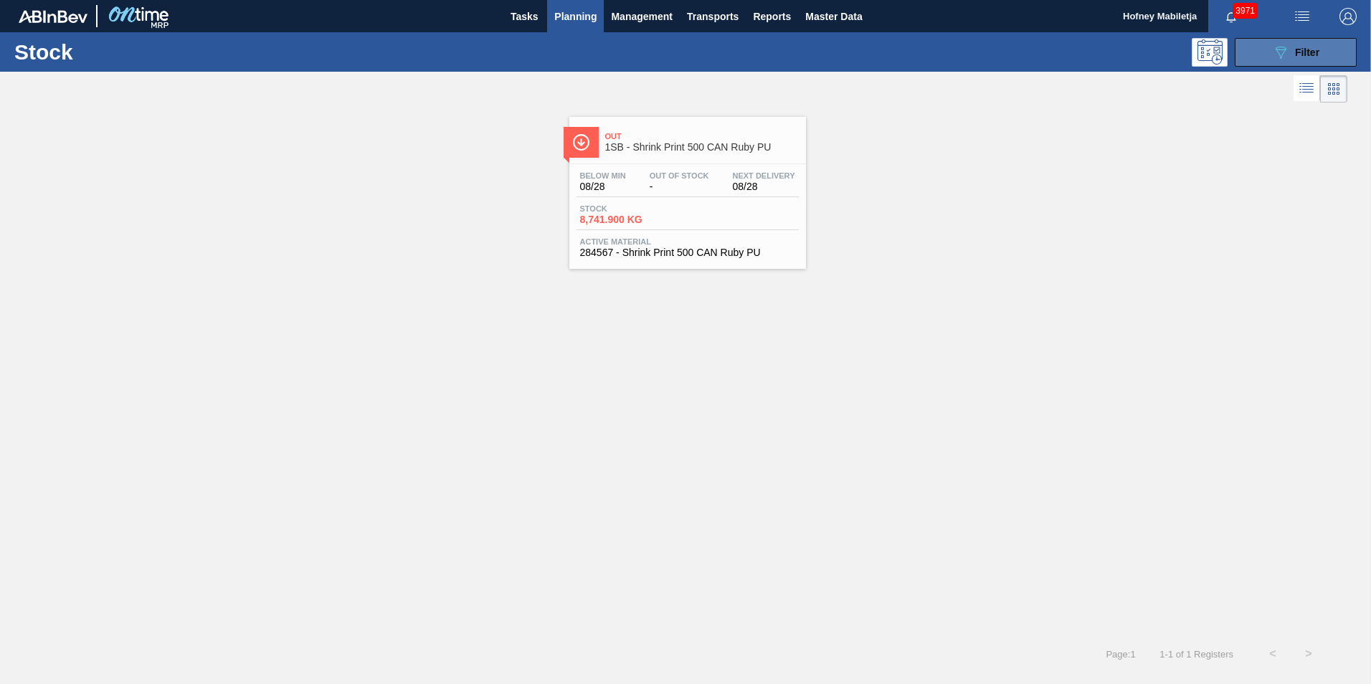
click at [1306, 52] on span "Filter" at bounding box center [1307, 52] width 24 height 11
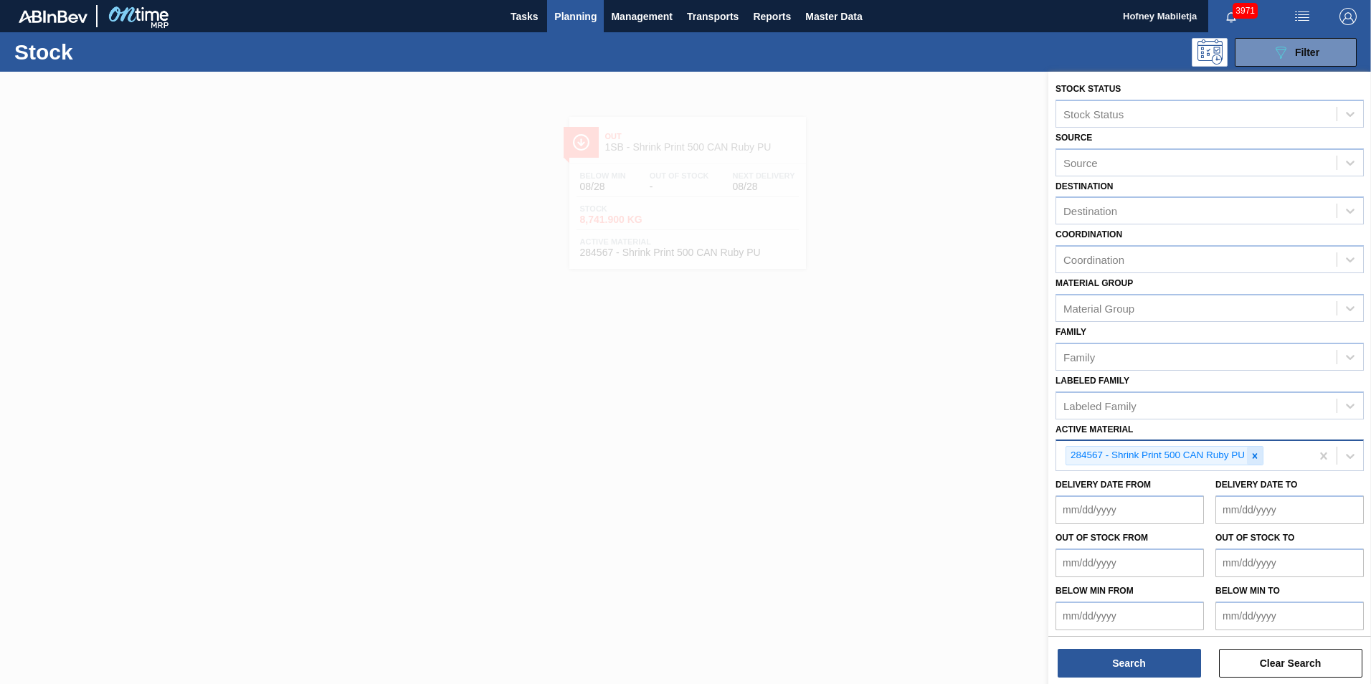
click at [1259, 456] on icon at bounding box center [1255, 456] width 10 height 10
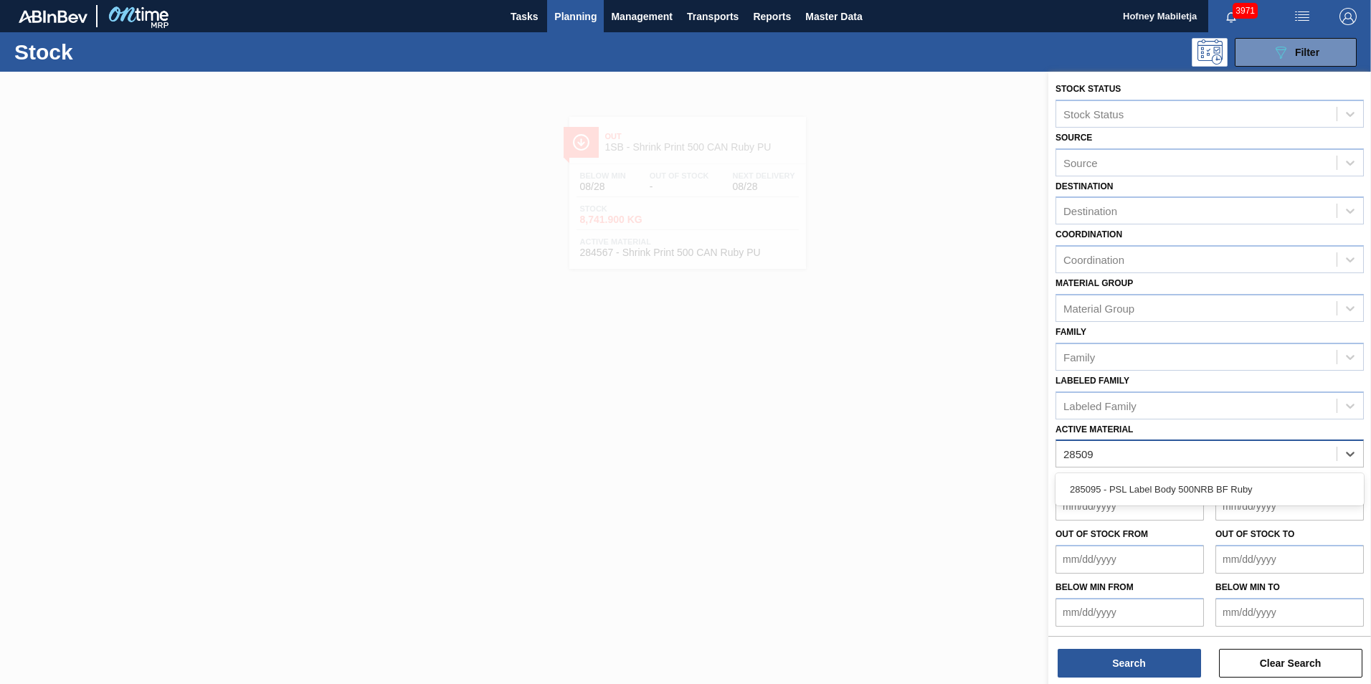
type Material "285095"
click at [1176, 486] on div "285095 - PSL Label Body 500NRB BF Ruby" at bounding box center [1210, 489] width 308 height 27
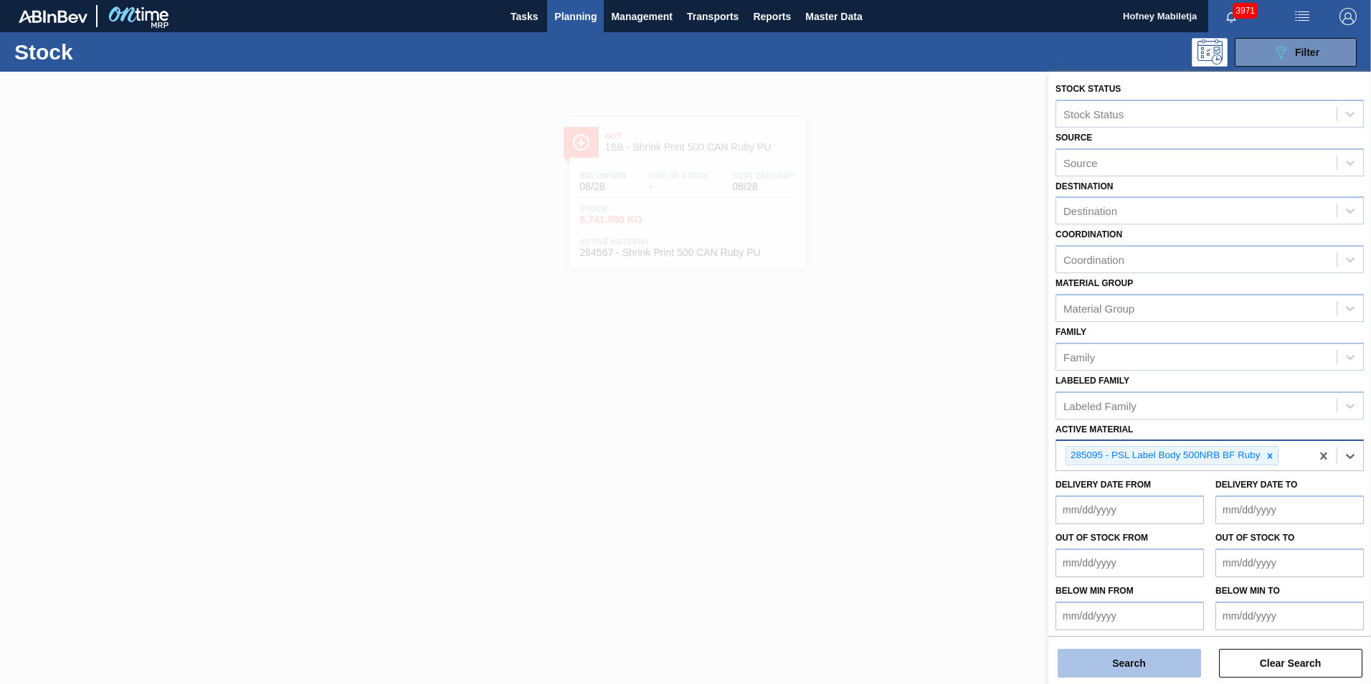
click at [1142, 664] on button "Search" at bounding box center [1129, 663] width 143 height 29
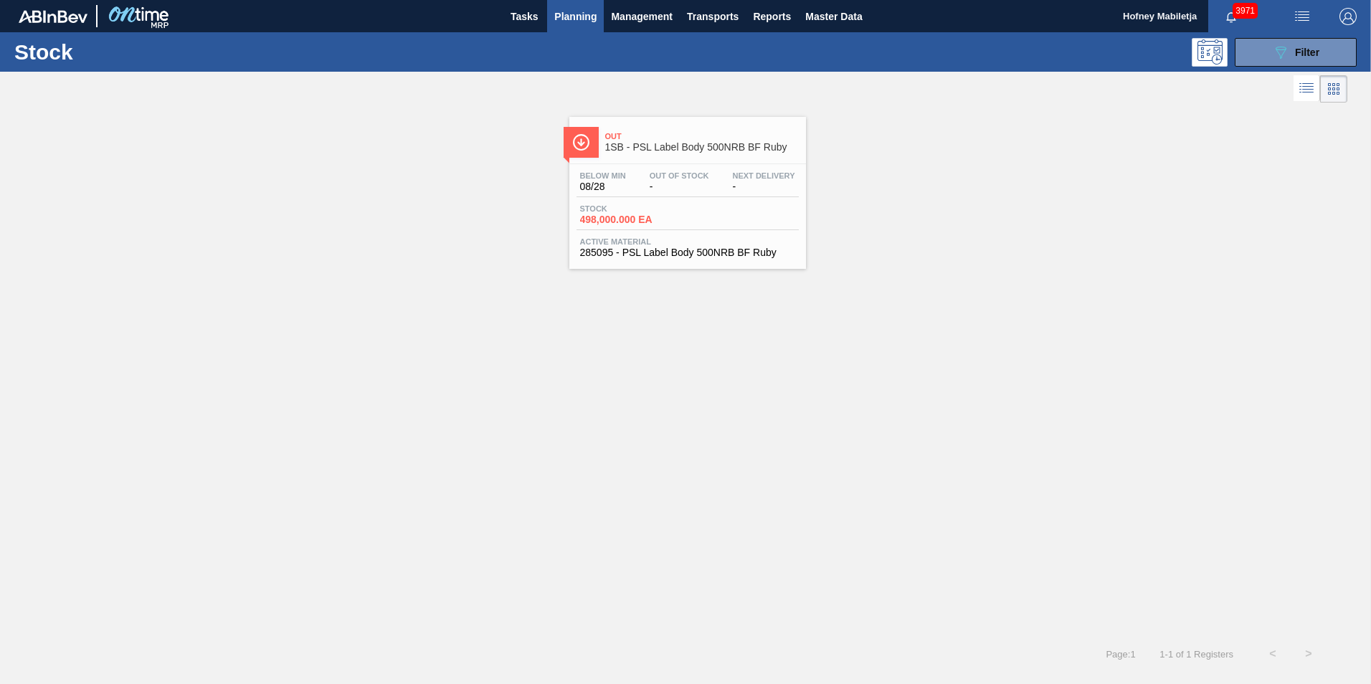
click at [690, 209] on div "Stock 498,000.000 EA" at bounding box center [688, 217] width 222 height 26
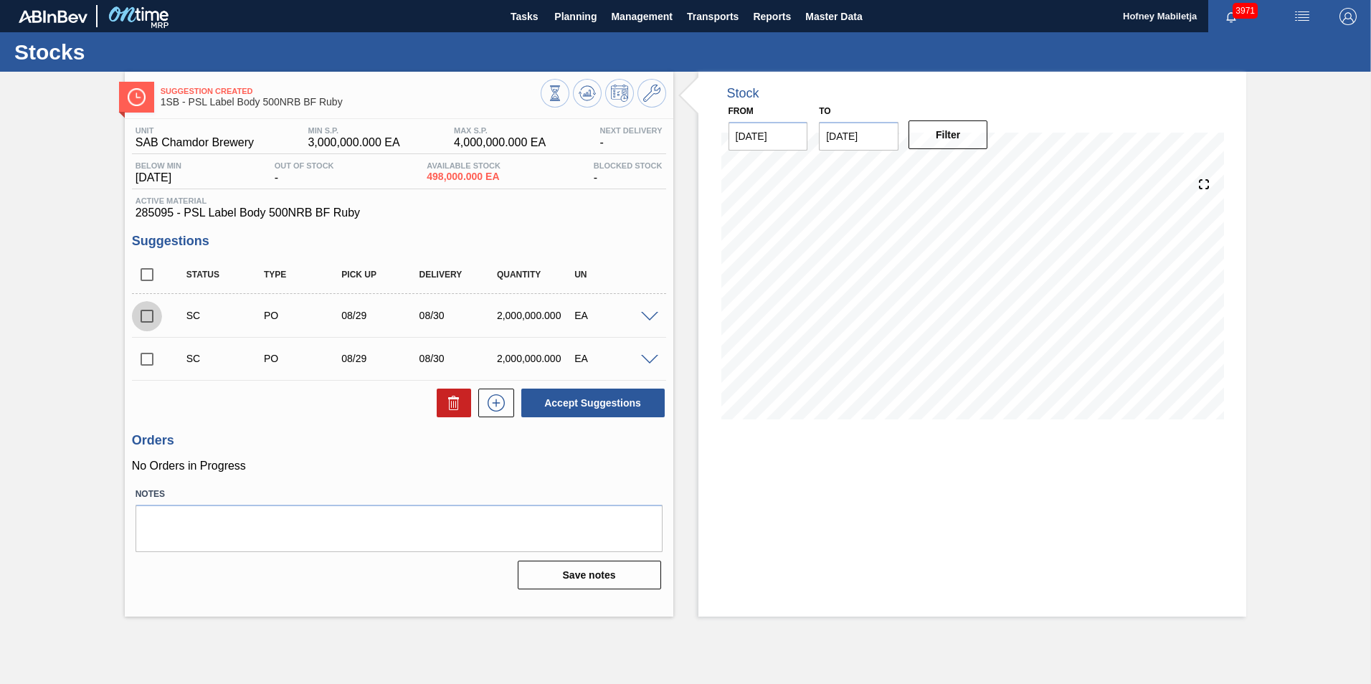
click at [146, 316] on input "checkbox" at bounding box center [147, 316] width 30 height 30
click at [652, 316] on span at bounding box center [649, 317] width 17 height 11
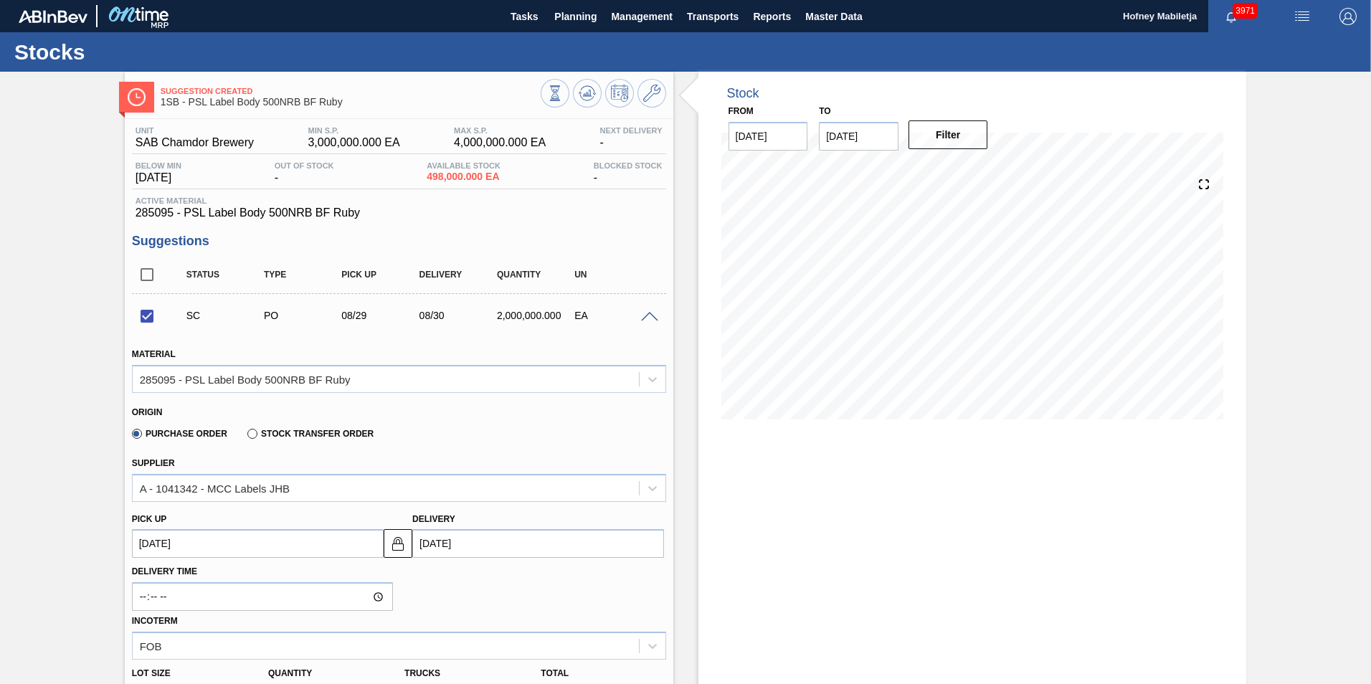
click at [484, 546] on input "[DATE]" at bounding box center [538, 543] width 252 height 29
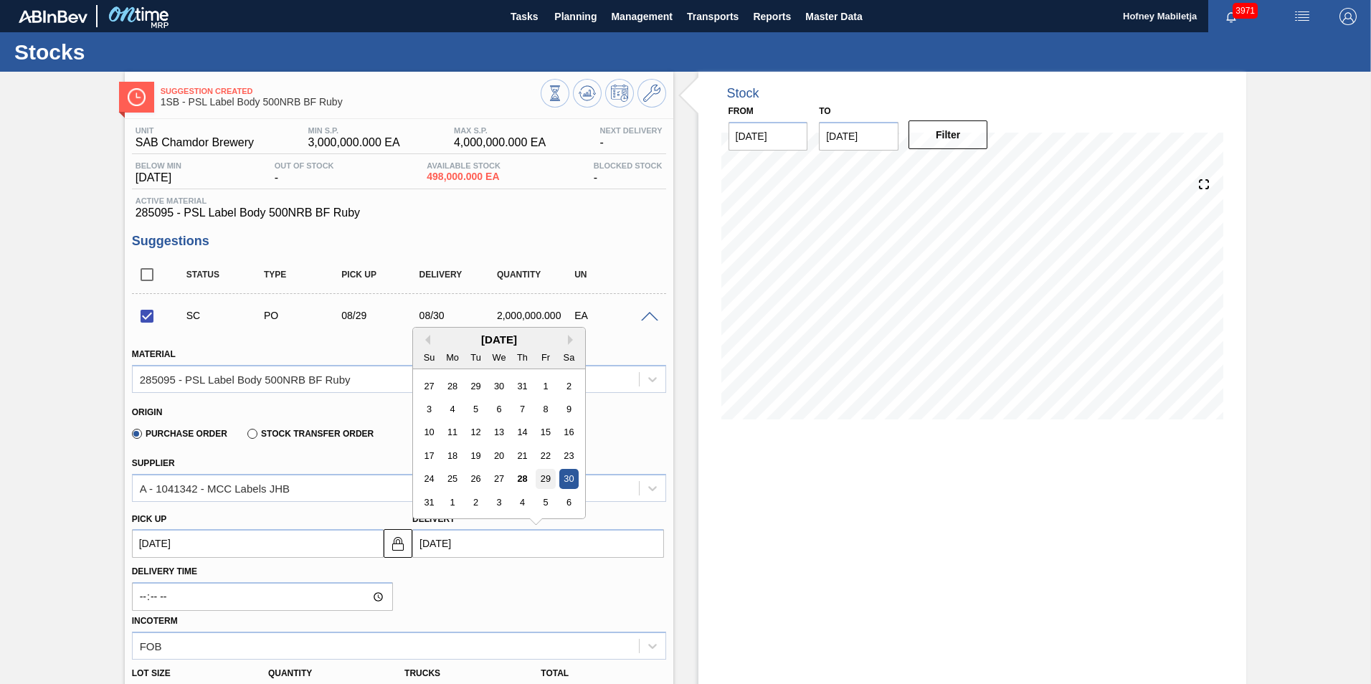
click at [546, 478] on div "29" at bounding box center [545, 479] width 19 height 19
checkbox input "false"
type up3238275734 "[DATE]"
type input "[DATE]"
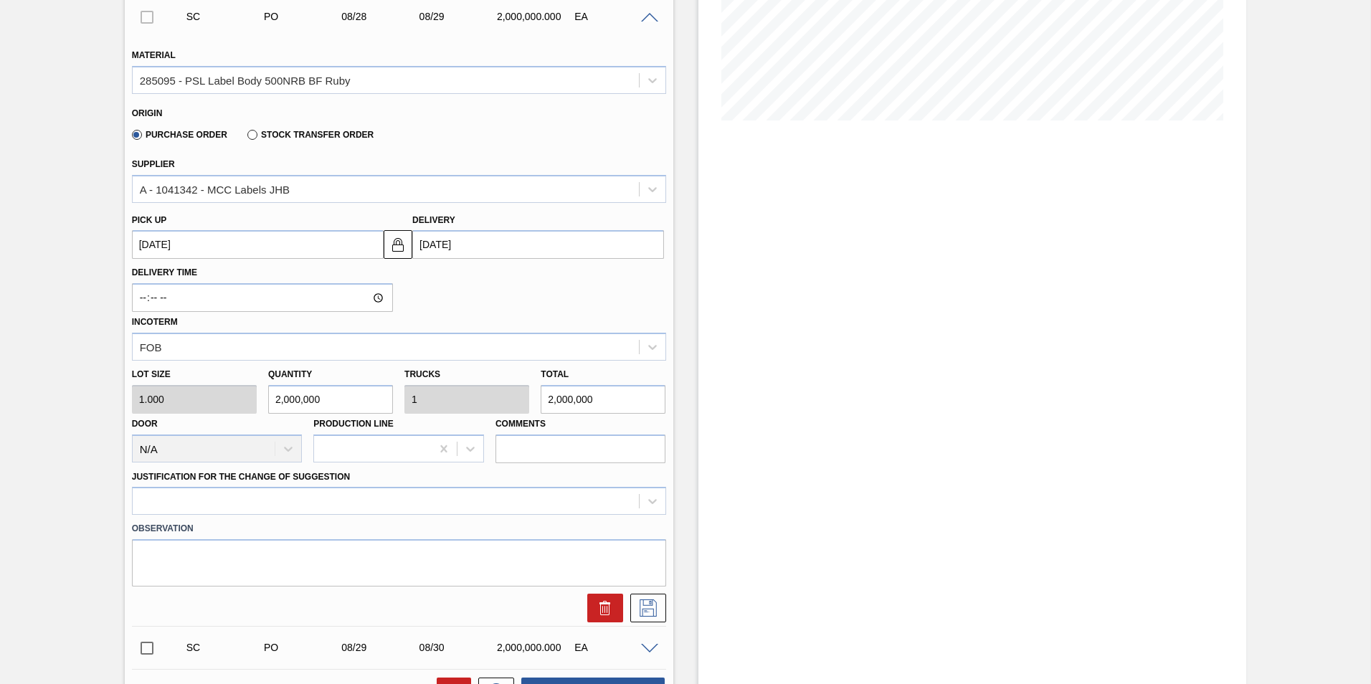
scroll to position [502, 0]
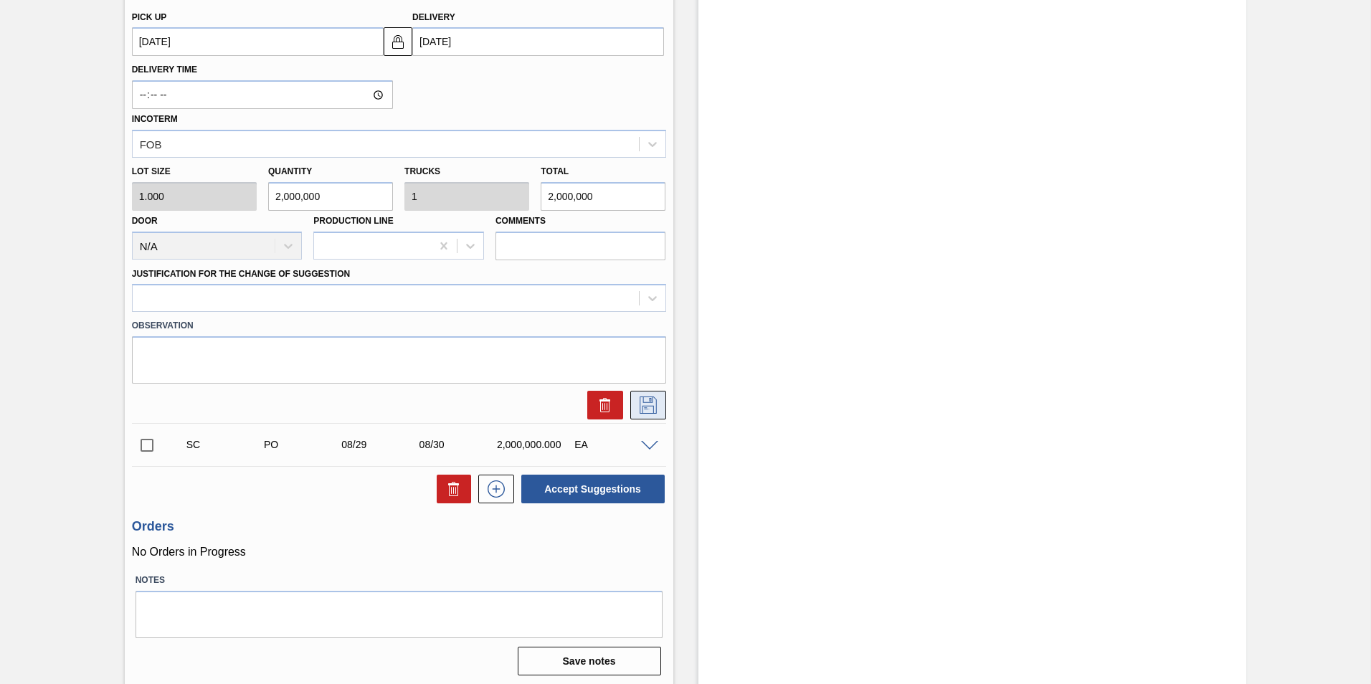
click at [647, 402] on icon at bounding box center [648, 405] width 23 height 17
click at [653, 298] on icon at bounding box center [652, 299] width 9 height 5
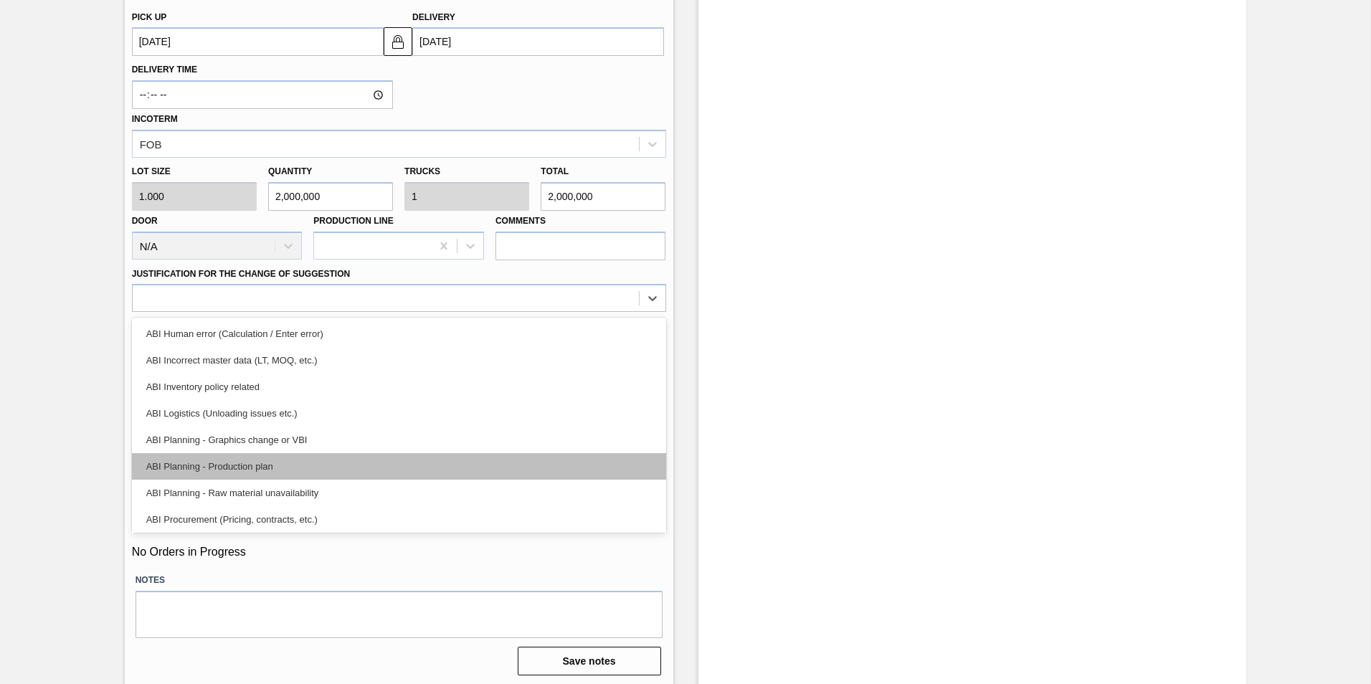
click at [199, 466] on div "ABI Planning - Production plan" at bounding box center [399, 466] width 534 height 27
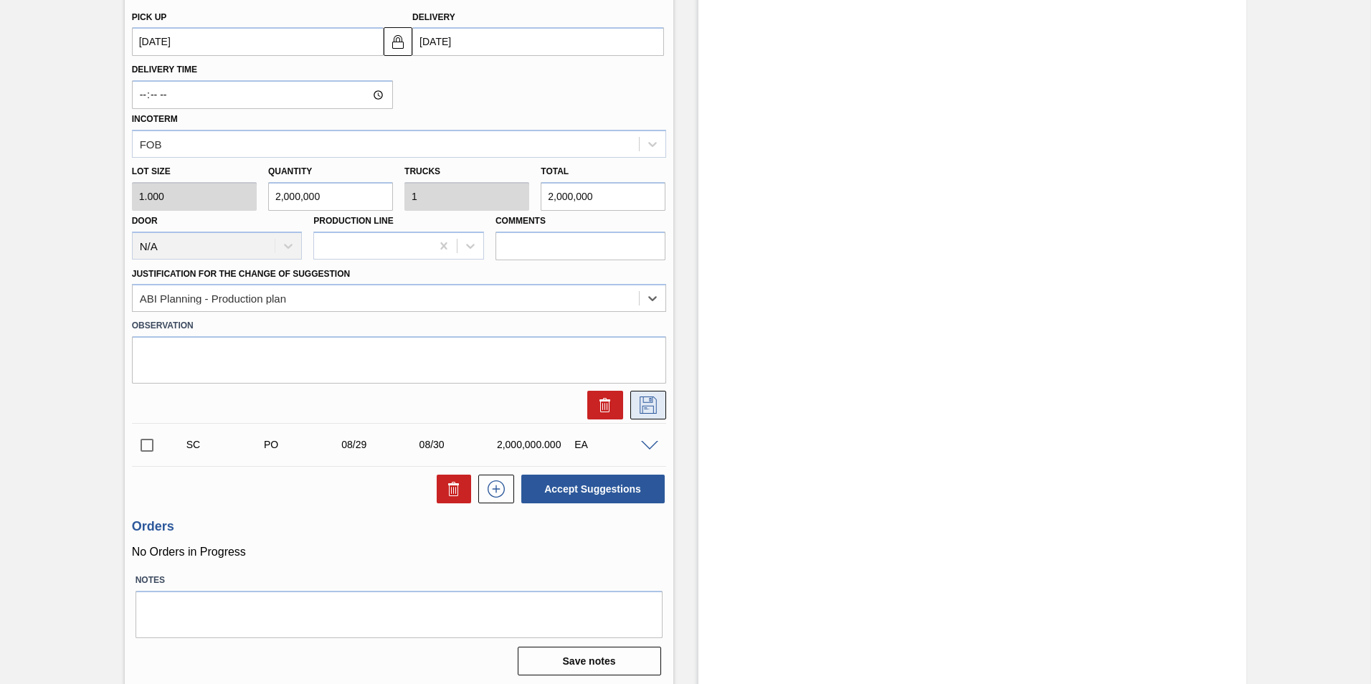
click at [653, 404] on icon at bounding box center [648, 405] width 23 height 17
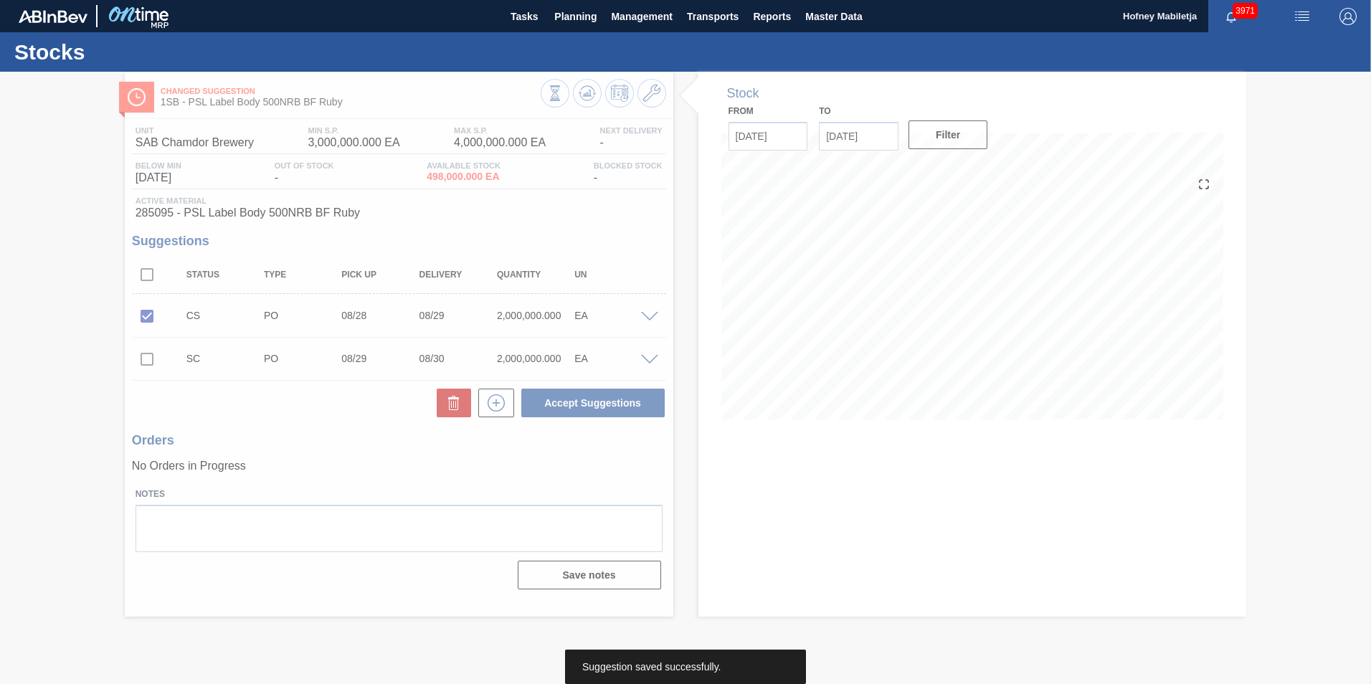
scroll to position [0, 0]
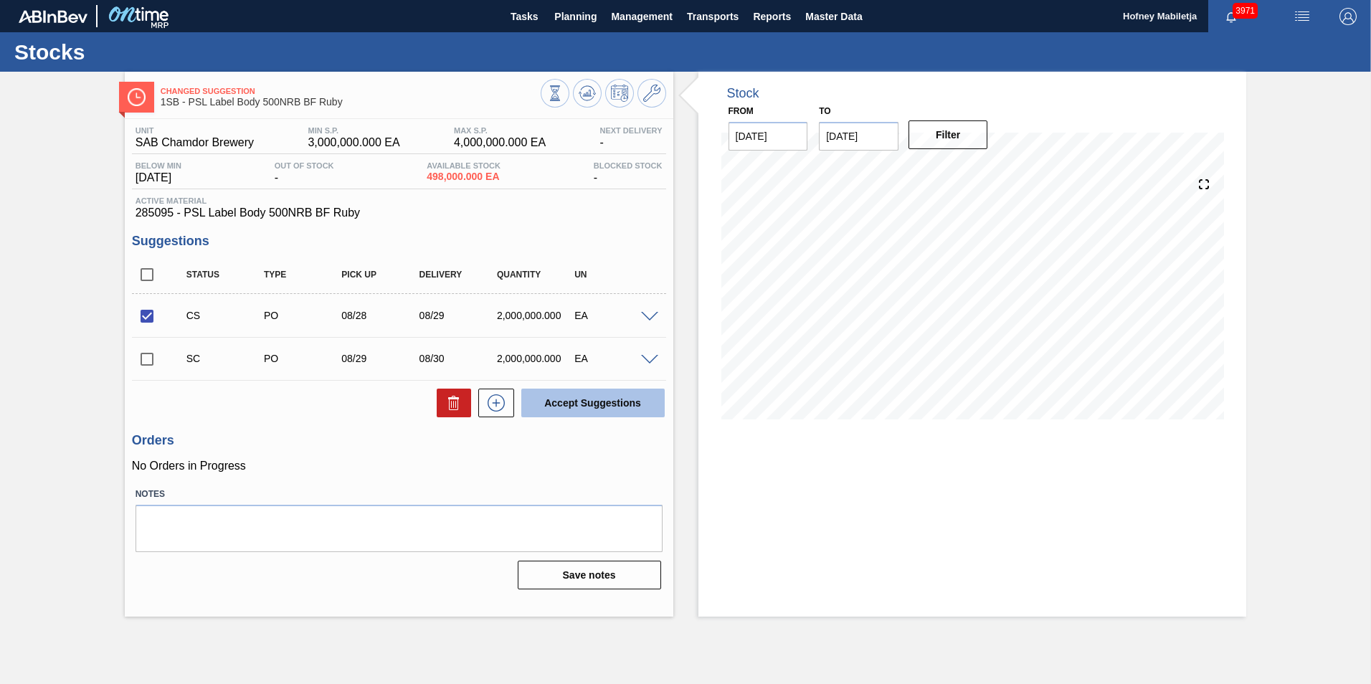
click at [605, 400] on button "Accept Suggestions" at bounding box center [592, 403] width 143 height 29
checkbox input "false"
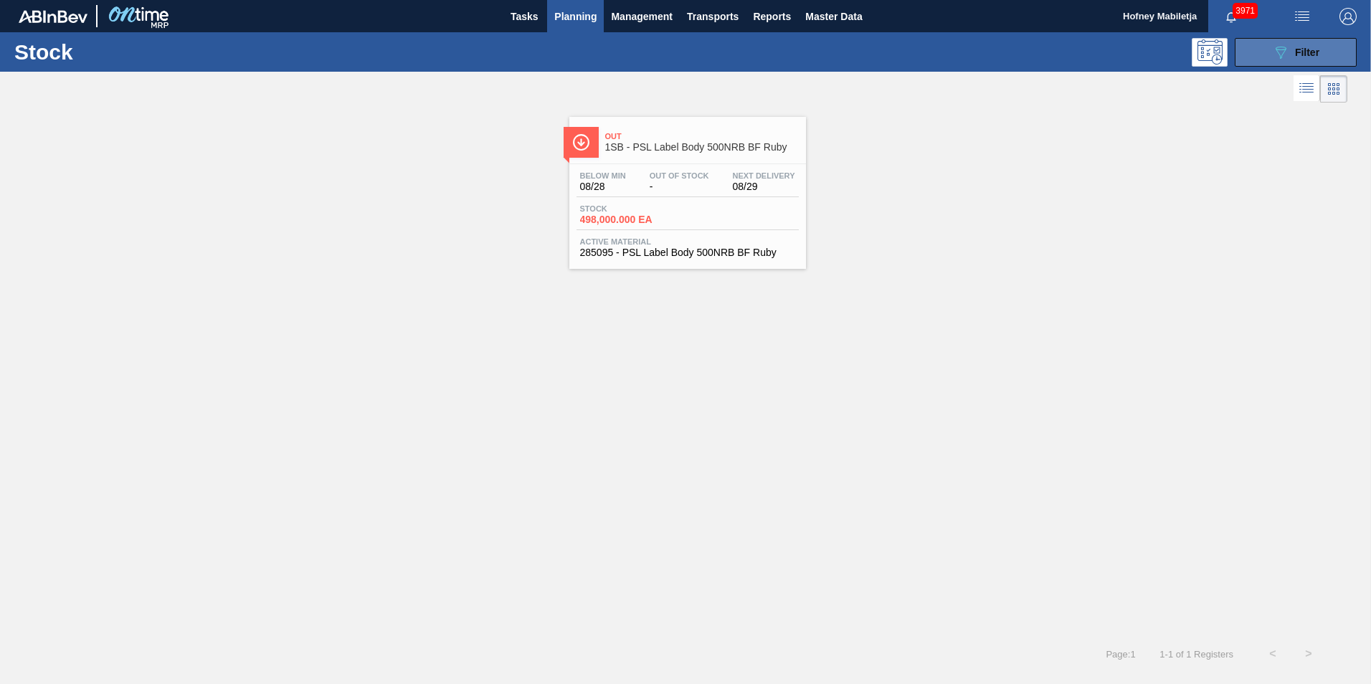
click at [1304, 39] on button "089F7B8B-B2A5-4AFE-B5C0-19BA573D28AC Filter" at bounding box center [1296, 52] width 122 height 29
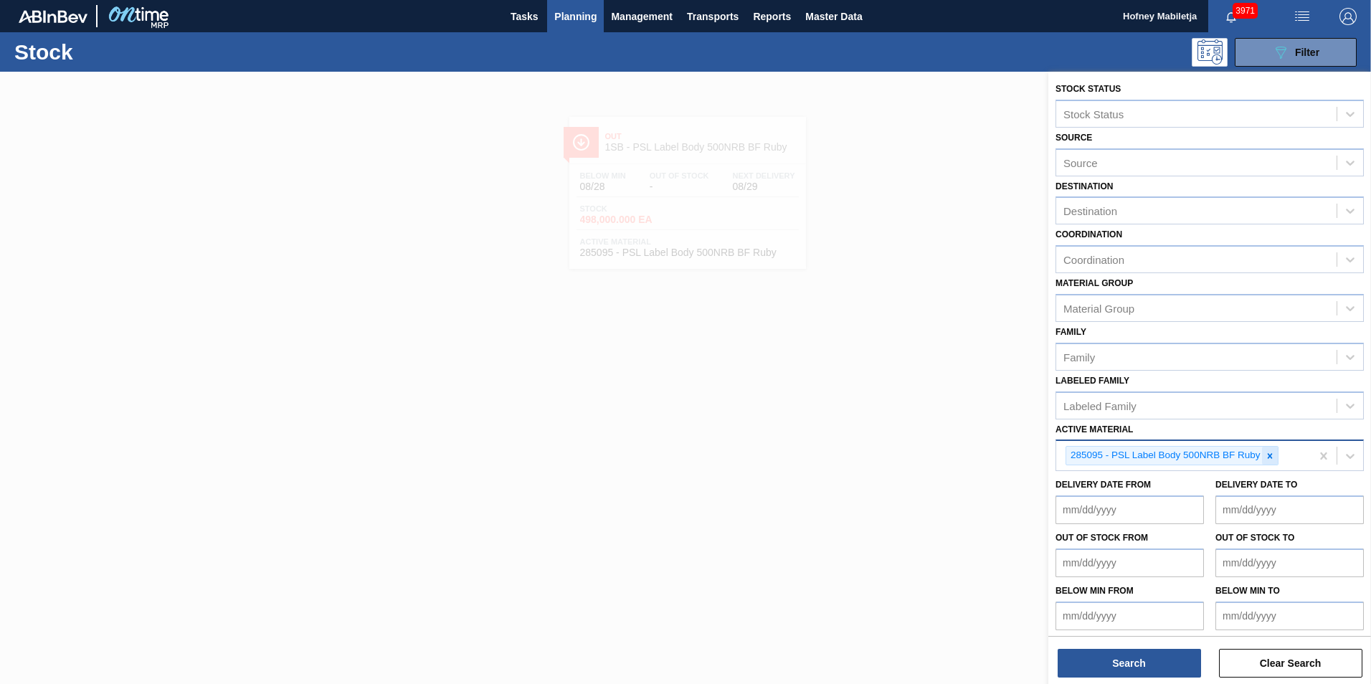
click at [1270, 454] on icon at bounding box center [1270, 456] width 10 height 10
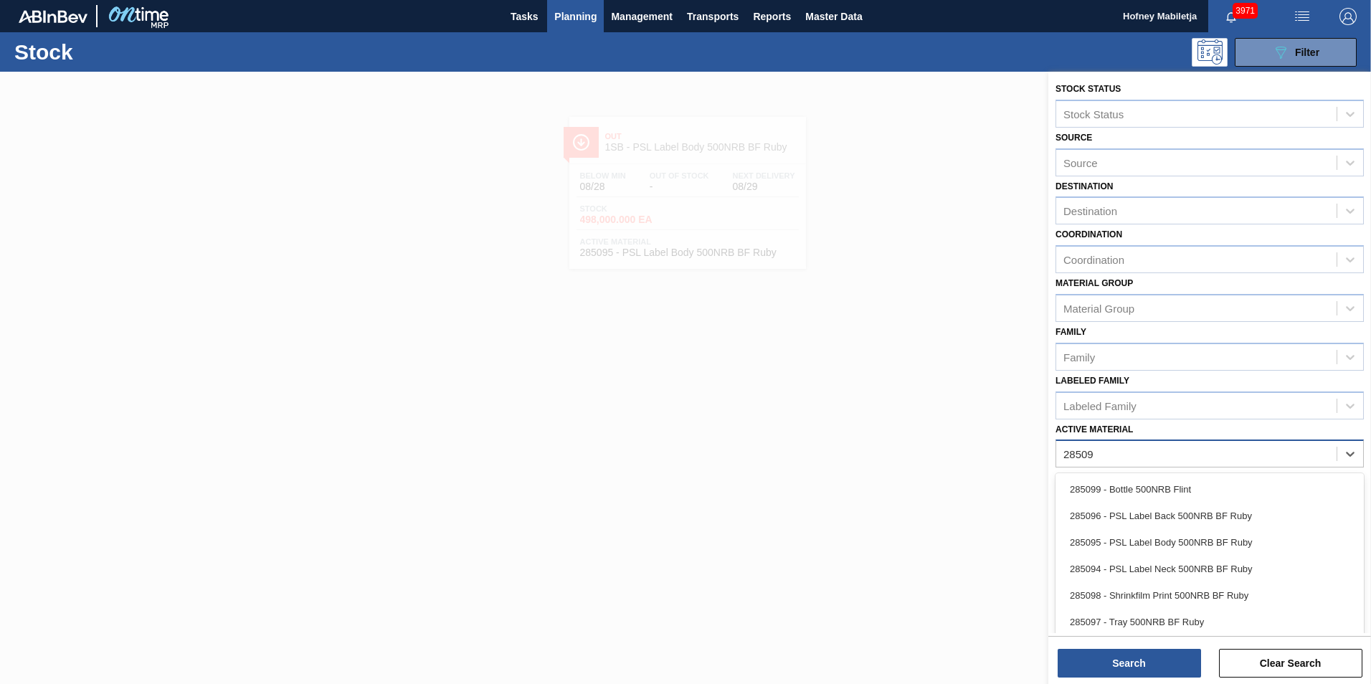
type Material "285096"
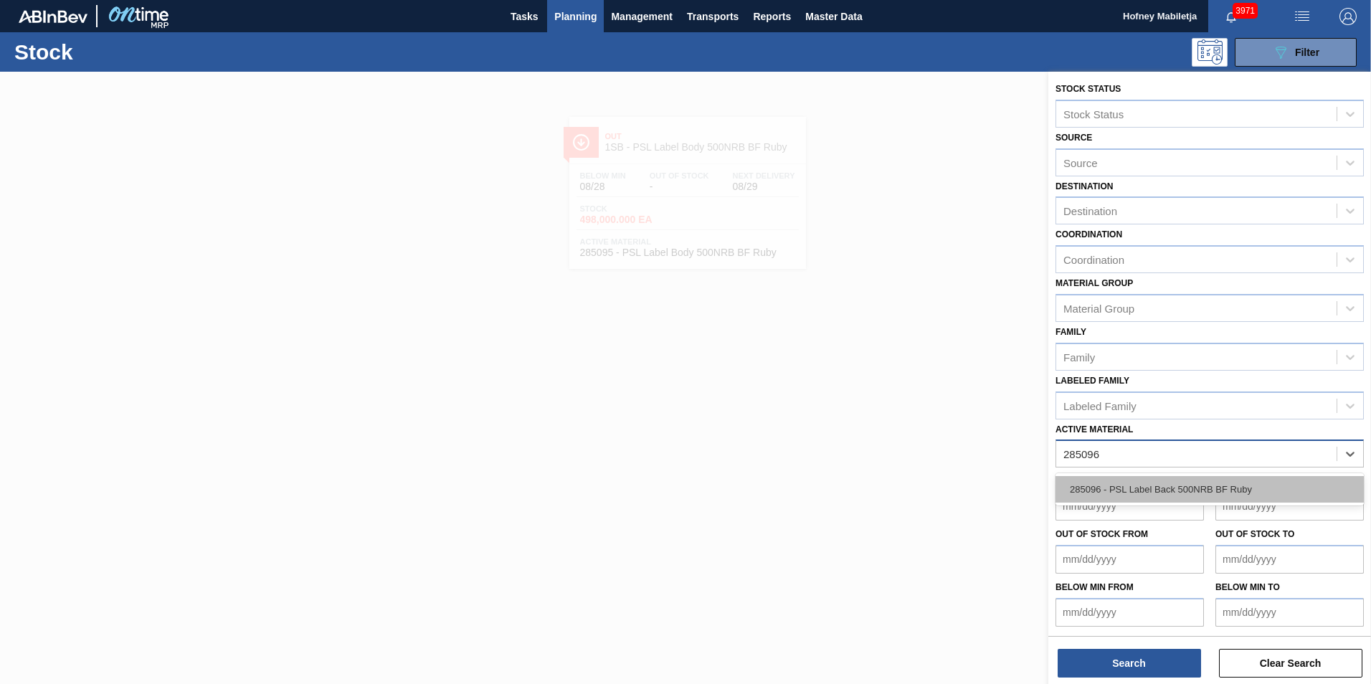
click at [1205, 489] on div "285096 - PSL Label Back 500NRB BF Ruby" at bounding box center [1210, 489] width 308 height 27
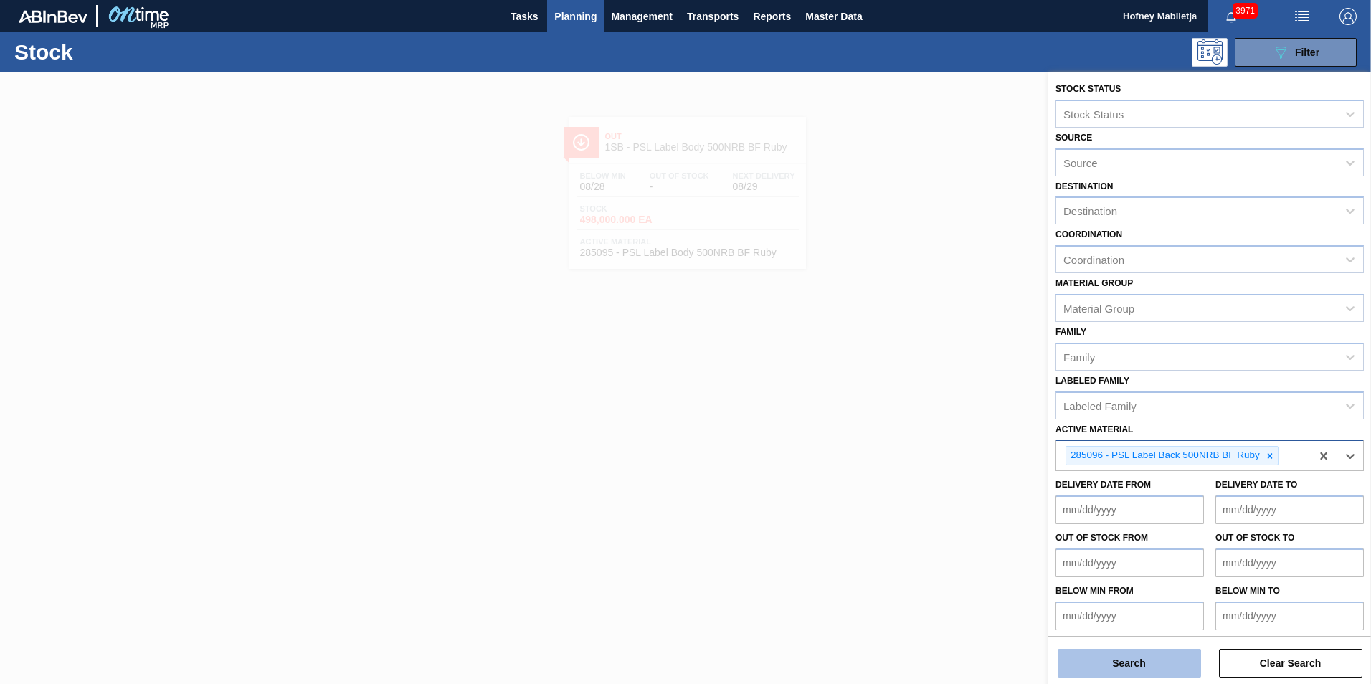
click at [1125, 656] on button "Search" at bounding box center [1129, 663] width 143 height 29
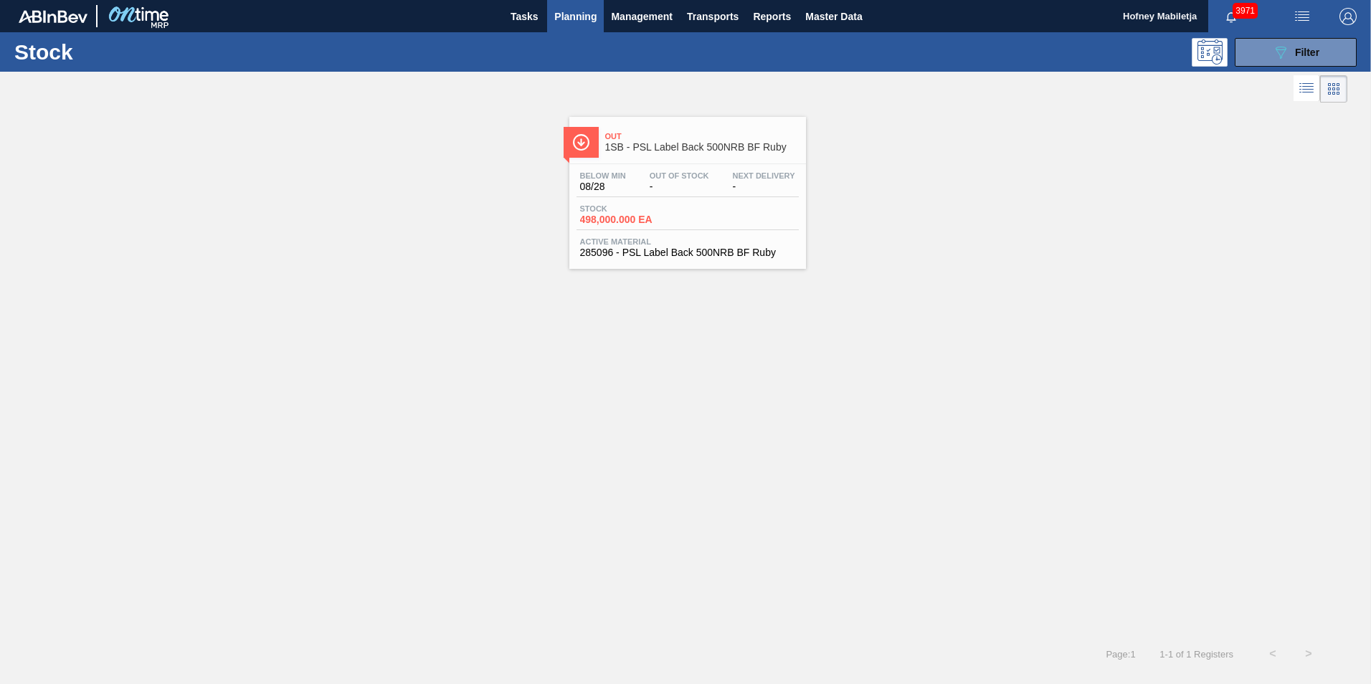
click at [708, 192] on span "-" at bounding box center [680, 186] width 60 height 11
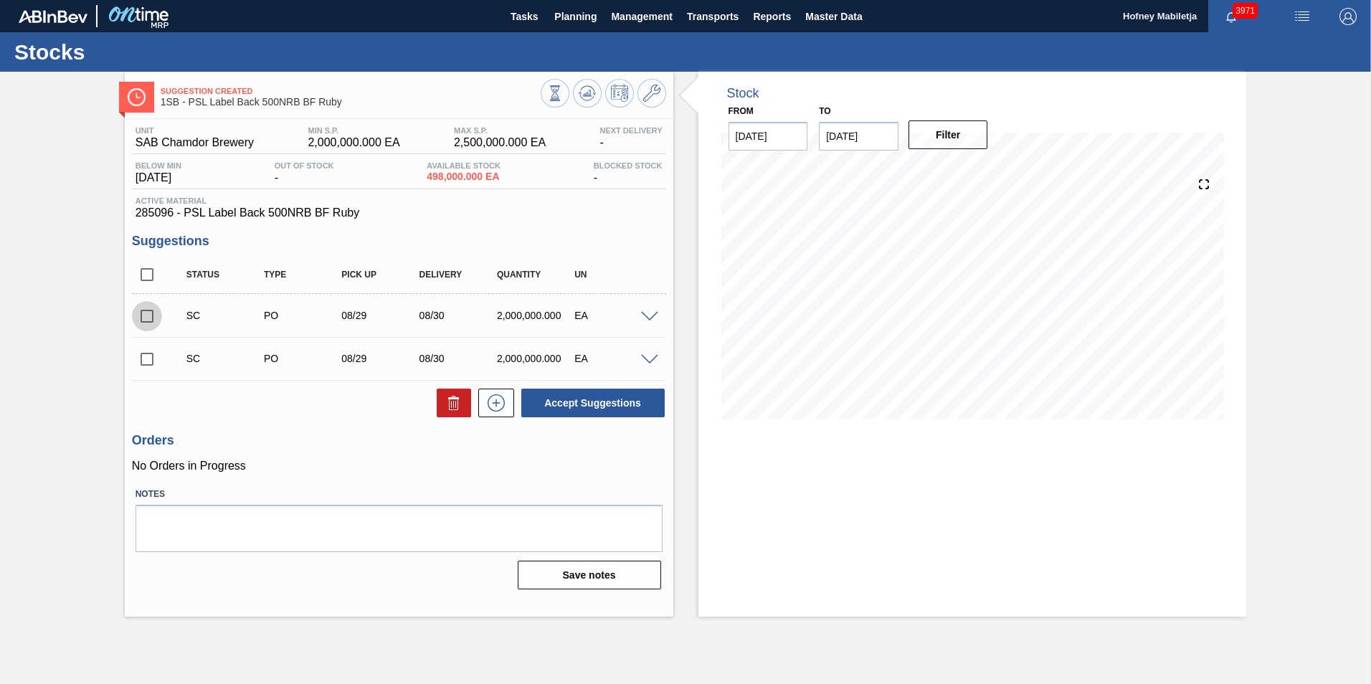
click at [145, 316] on input "checkbox" at bounding box center [147, 316] width 30 height 30
click at [603, 399] on button "Accept Suggestions" at bounding box center [592, 403] width 143 height 29
checkbox input "false"
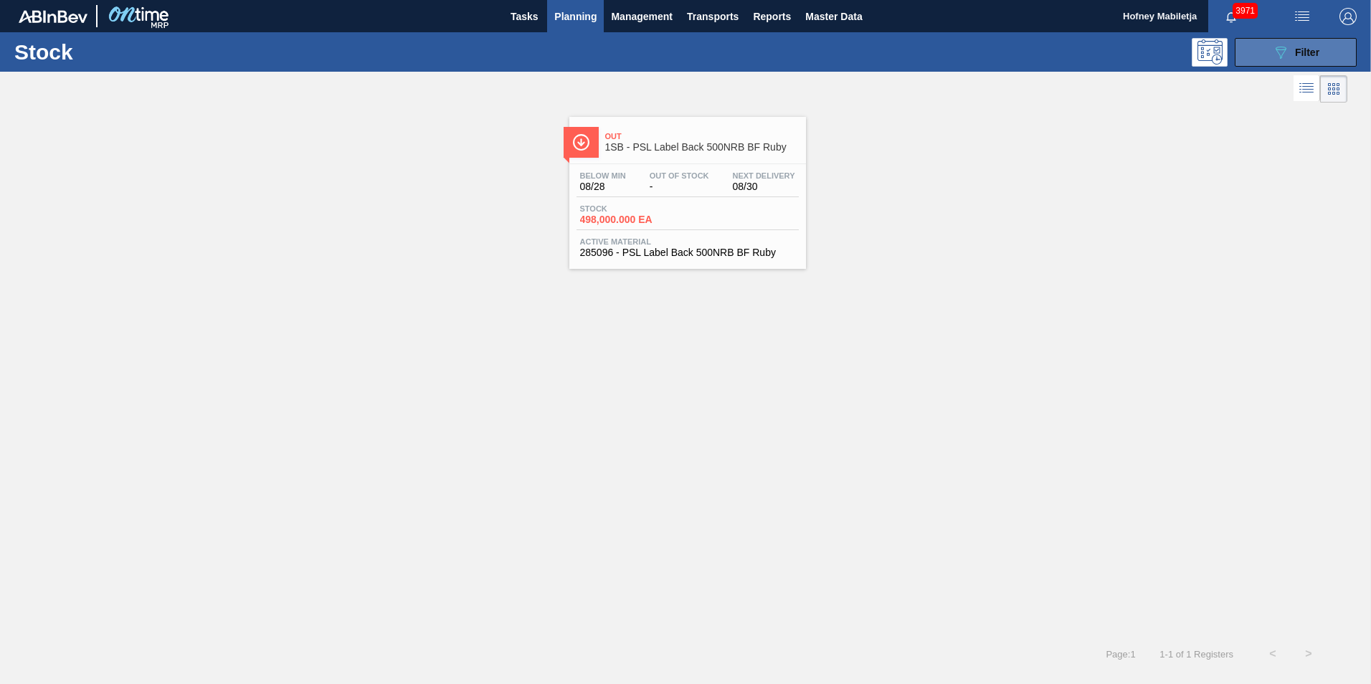
click at [1327, 45] on button "089F7B8B-B2A5-4AFE-B5C0-19BA573D28AC Filter" at bounding box center [1296, 52] width 122 height 29
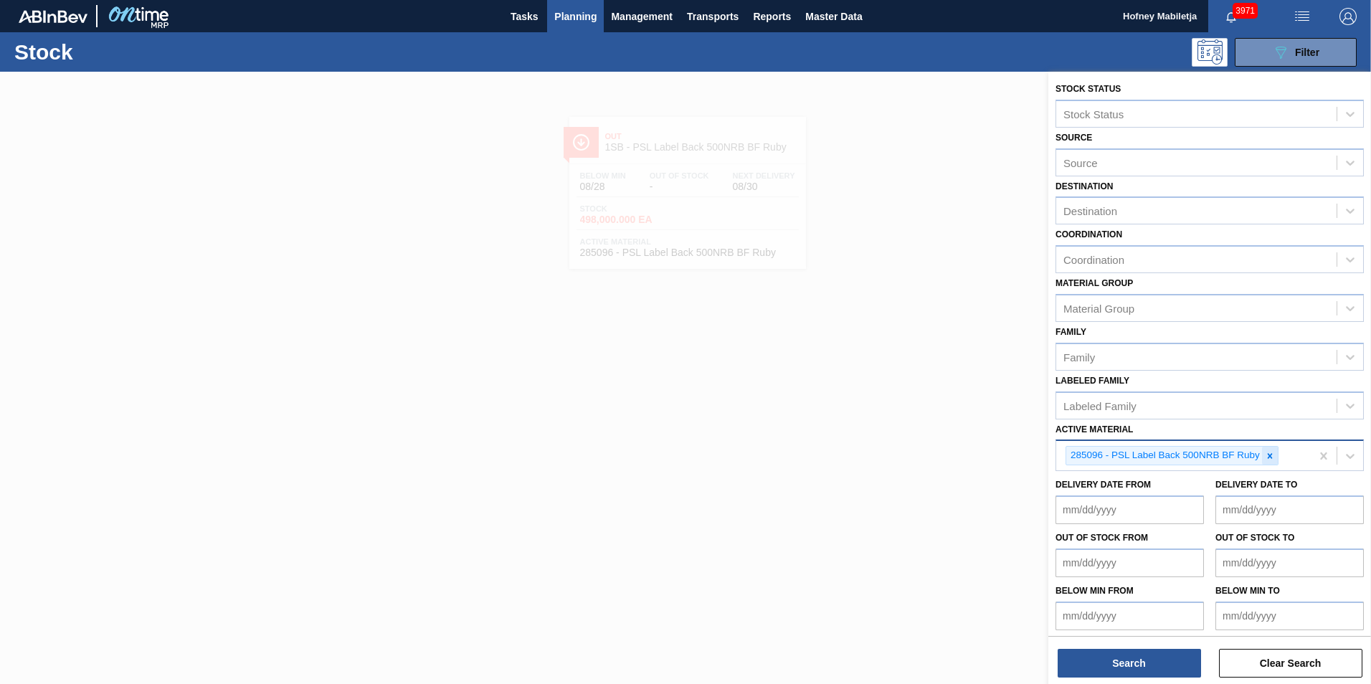
click at [1271, 455] on icon at bounding box center [1269, 455] width 5 height 5
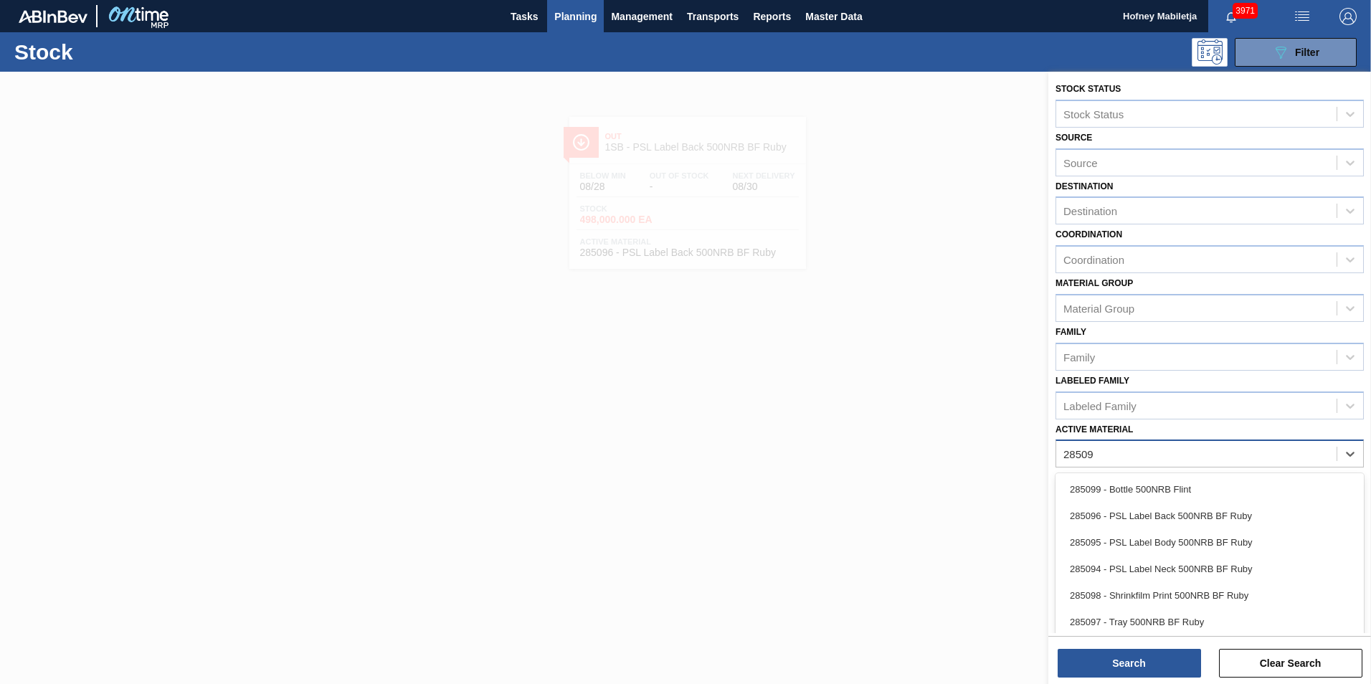
type Material "285094"
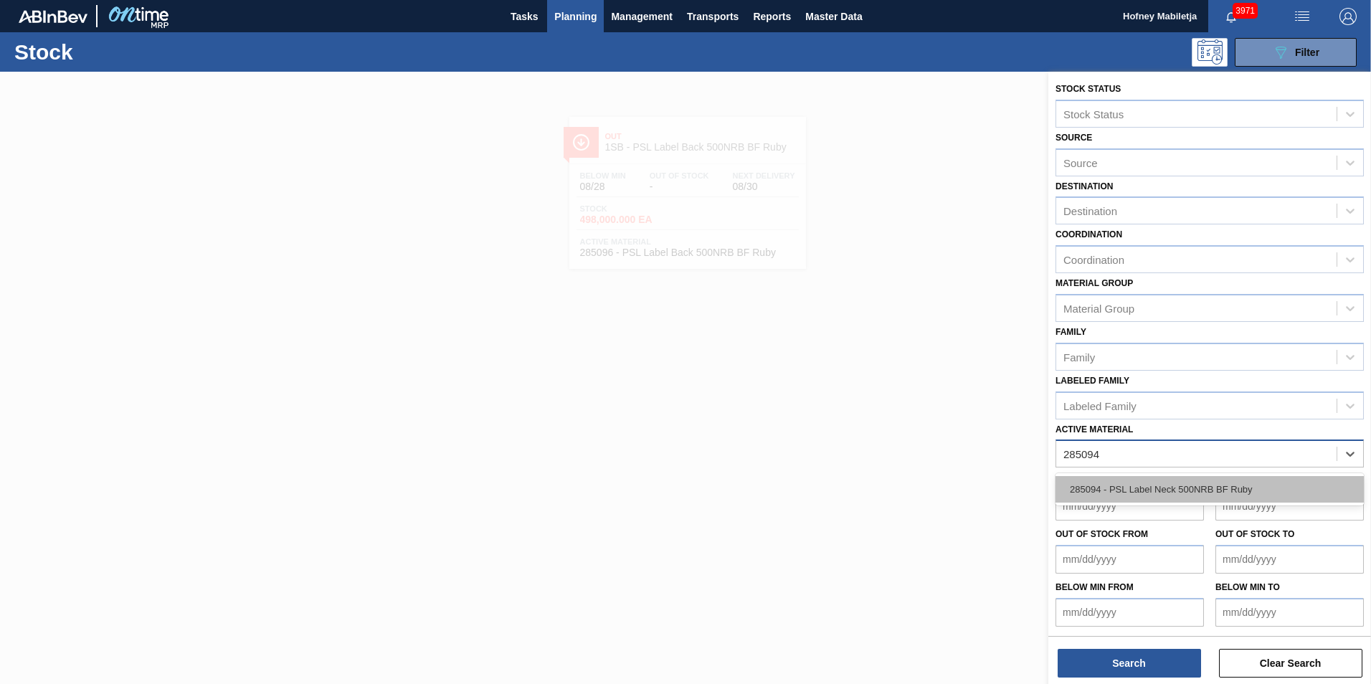
click at [1185, 486] on div "285094 - PSL Label Neck 500NRB BF Ruby" at bounding box center [1210, 489] width 308 height 27
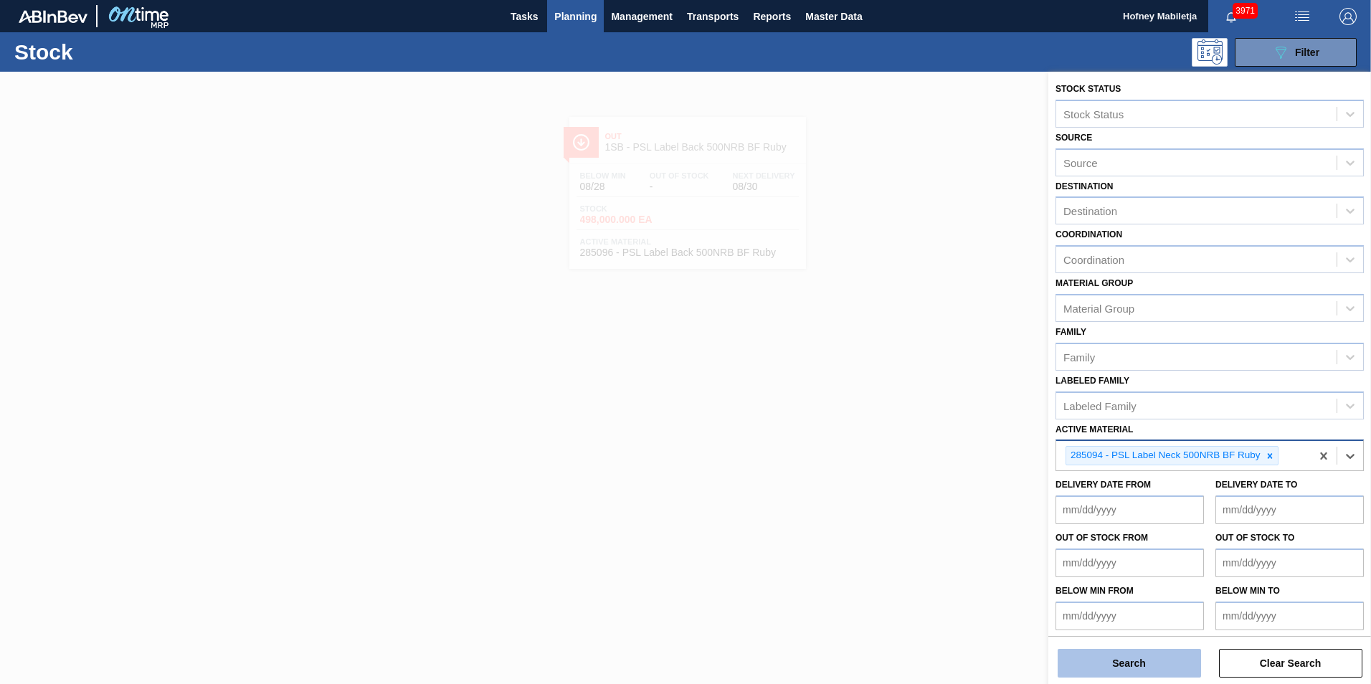
click at [1143, 656] on button "Search" at bounding box center [1129, 663] width 143 height 29
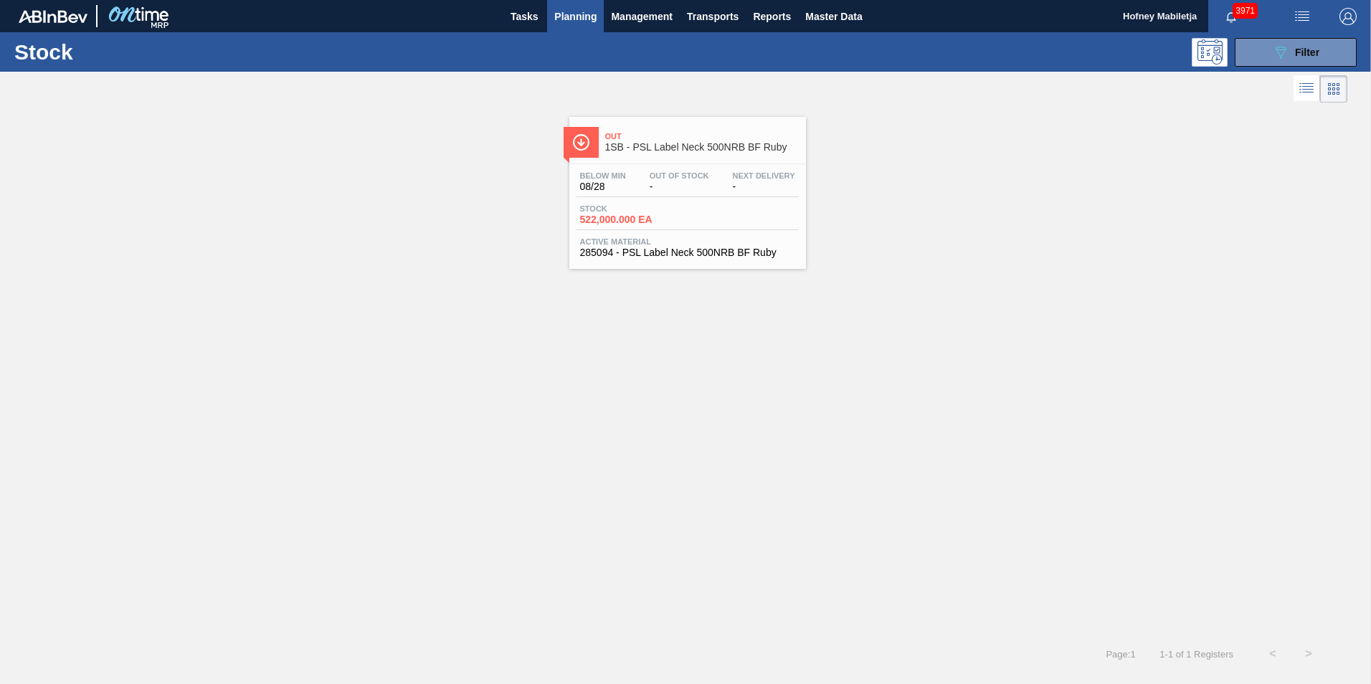
click at [677, 182] on span "-" at bounding box center [680, 186] width 60 height 11
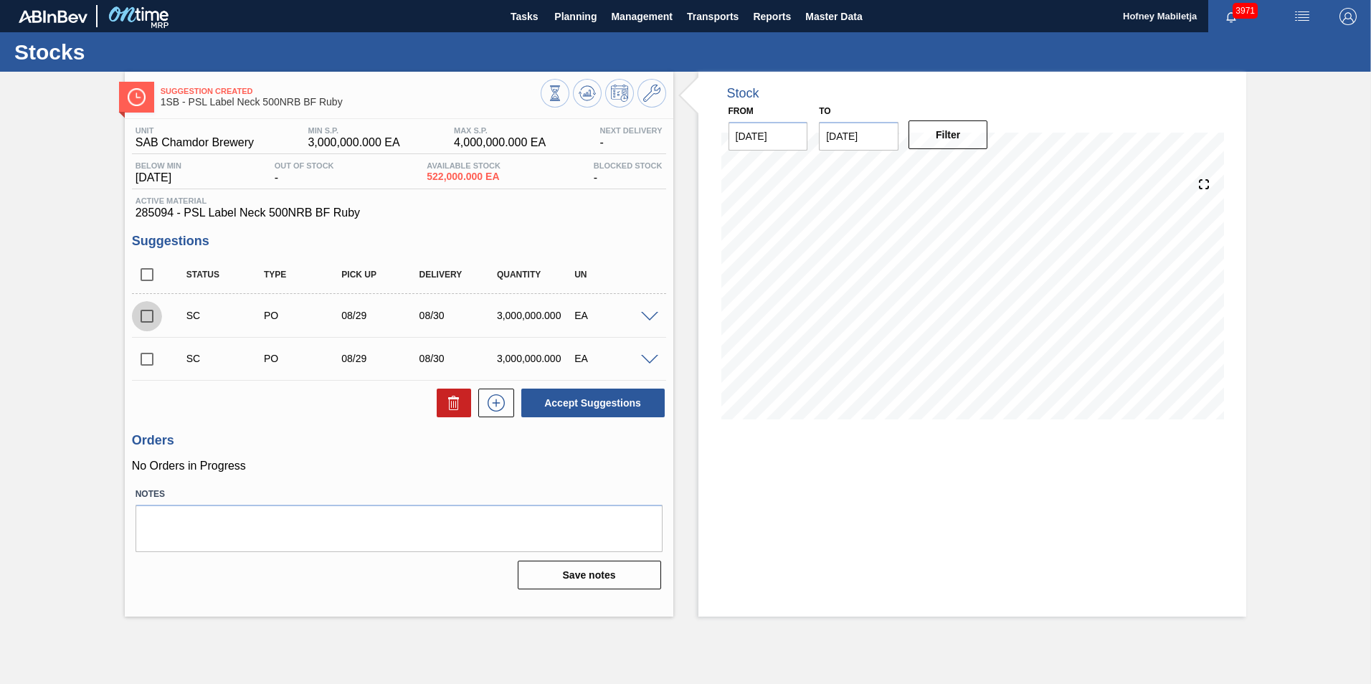
click at [148, 316] on input "checkbox" at bounding box center [147, 316] width 30 height 30
click at [589, 401] on button "Accept Suggestions" at bounding box center [592, 403] width 143 height 29
checkbox input "false"
